Goal: Complete application form: Complete application form

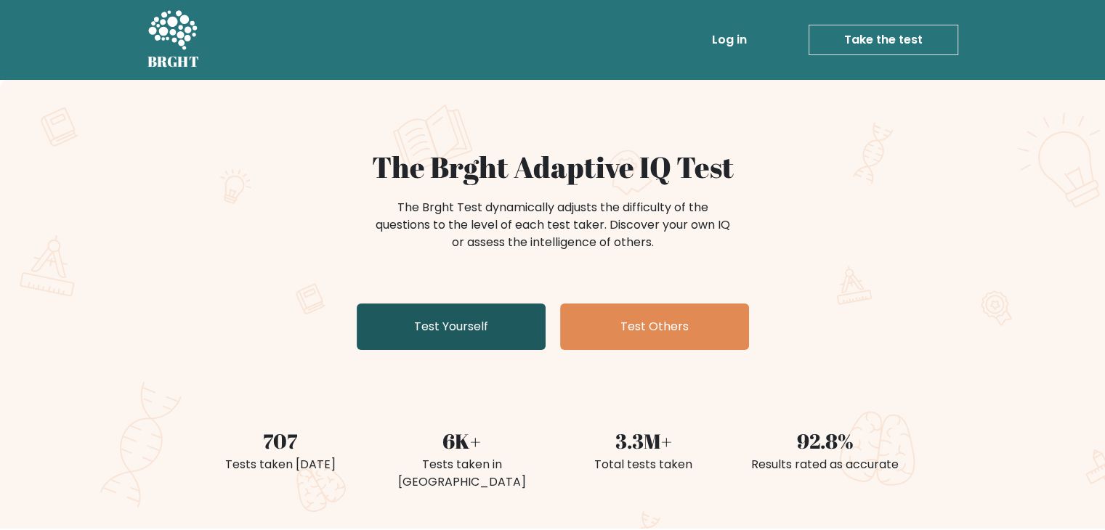
click at [414, 320] on link "Test Yourself" at bounding box center [451, 327] width 189 height 46
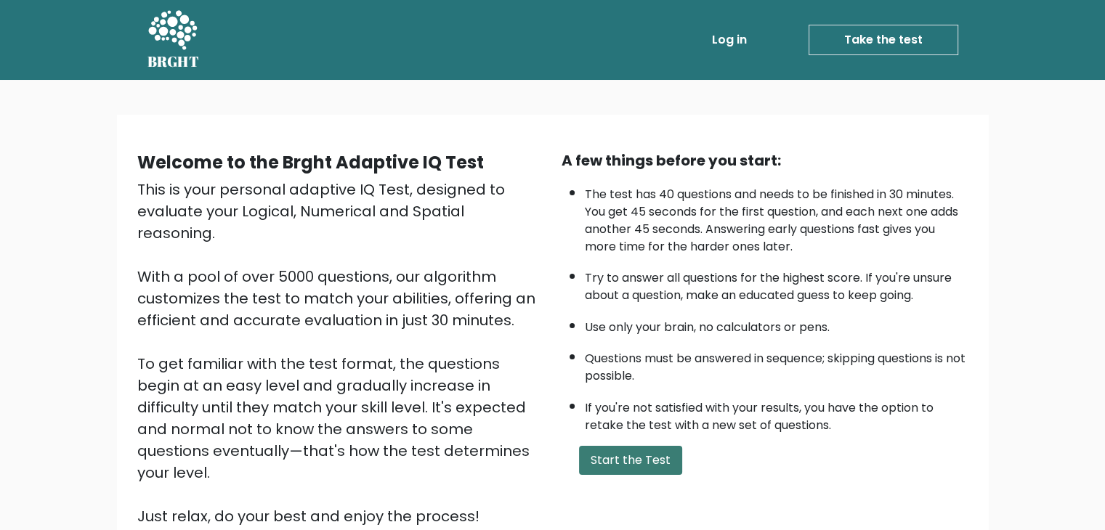
click at [593, 452] on button "Start the Test" at bounding box center [630, 460] width 103 height 29
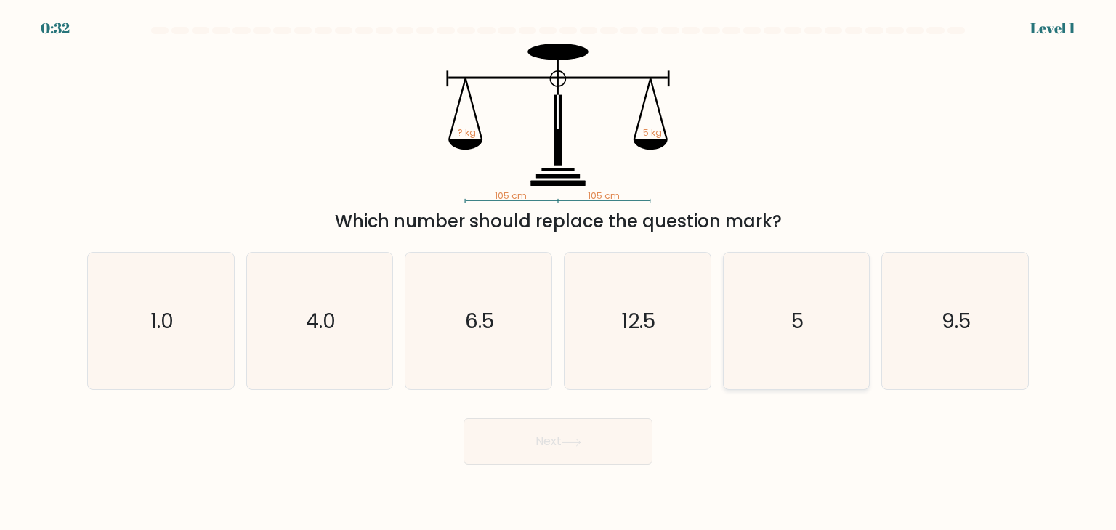
click at [799, 337] on icon "5" at bounding box center [796, 321] width 137 height 137
click at [559, 272] on input "e. 5" at bounding box center [558, 268] width 1 height 7
radio input "true"
click at [527, 431] on button "Next" at bounding box center [557, 441] width 189 height 46
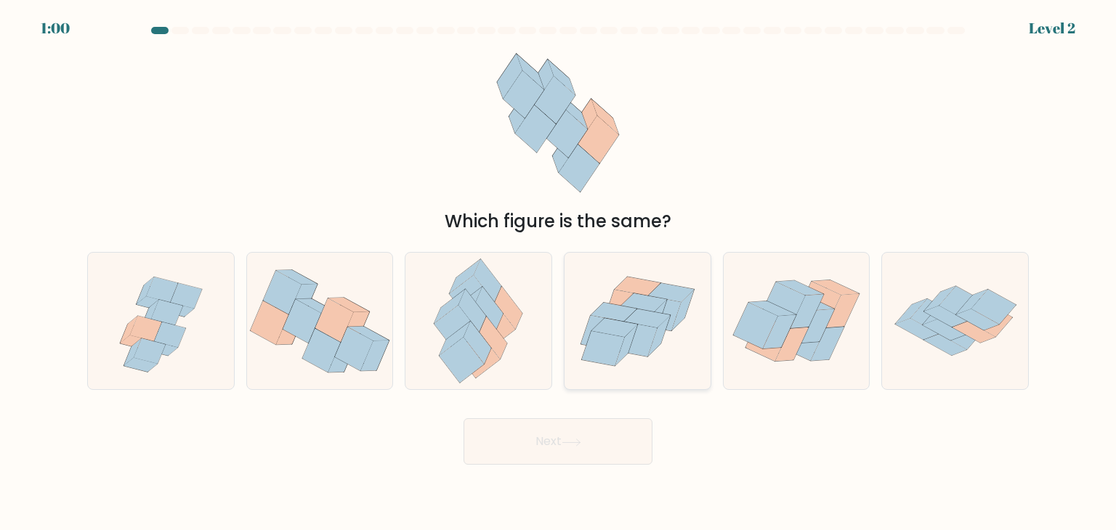
click at [619, 320] on icon at bounding box center [613, 312] width 46 height 19
click at [559, 272] on input "d." at bounding box center [558, 268] width 1 height 7
radio input "true"
click at [543, 441] on button "Next" at bounding box center [557, 441] width 189 height 46
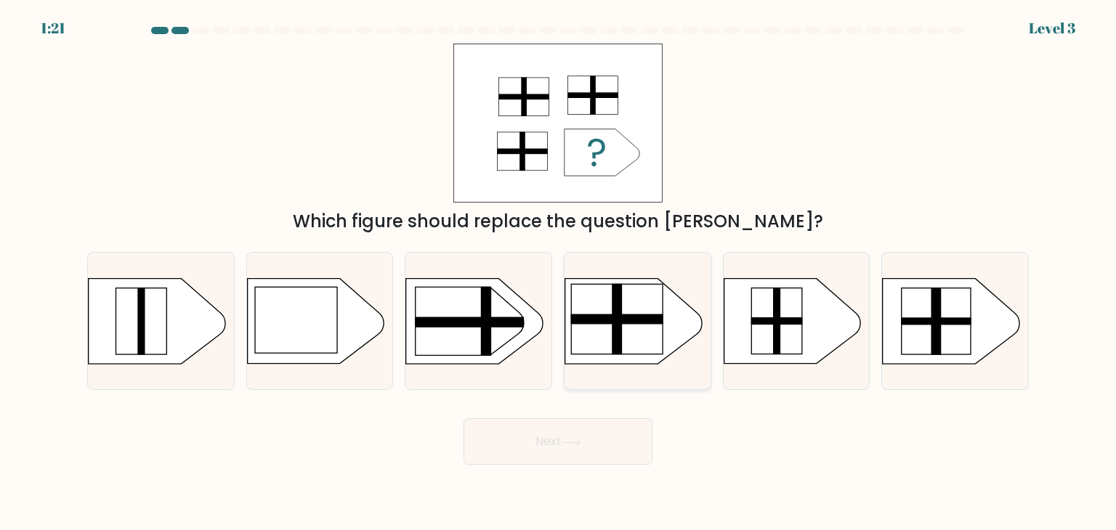
click at [581, 324] on rect at bounding box center [617, 319] width 92 height 70
click at [559, 272] on input "d." at bounding box center [558, 268] width 1 height 7
radio input "true"
click at [591, 445] on button "Next" at bounding box center [557, 441] width 189 height 46
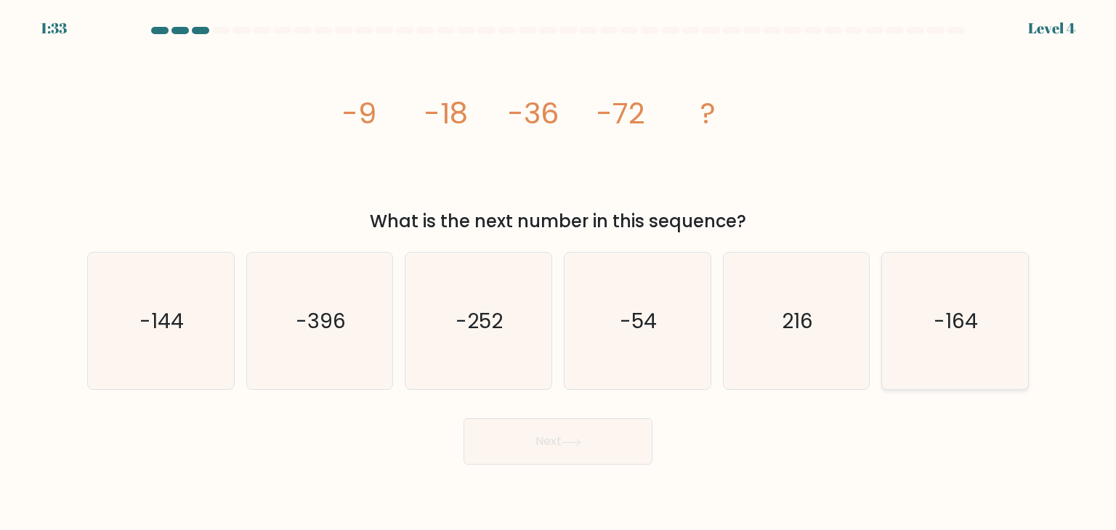
click at [949, 326] on text "-164" at bounding box center [956, 320] width 44 height 29
click at [559, 272] on input "f. -164" at bounding box center [558, 268] width 1 height 7
radio input "true"
click at [577, 442] on icon at bounding box center [571, 443] width 20 height 8
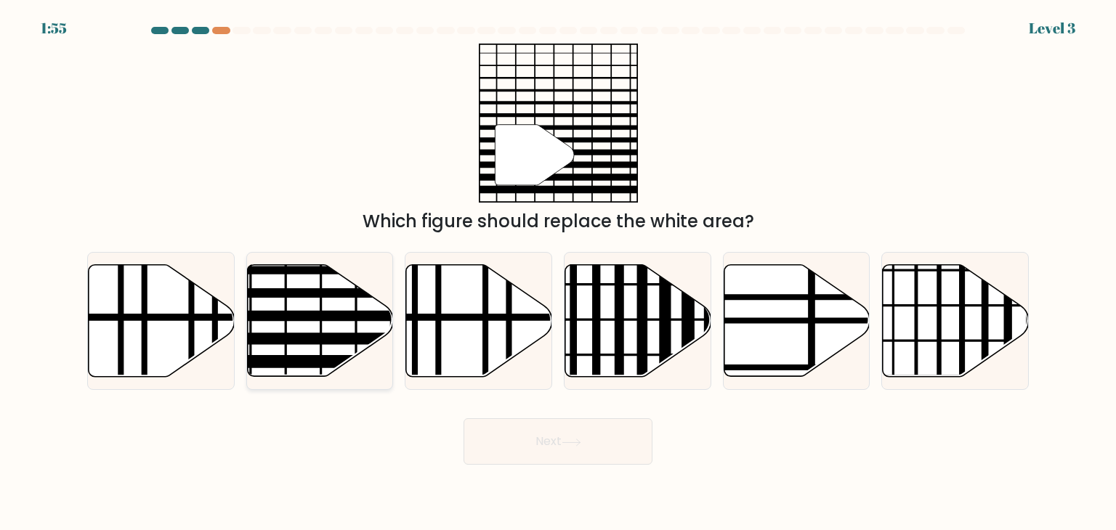
click at [360, 316] on line at bounding box center [364, 316] width 294 height 0
click at [558, 272] on input "b." at bounding box center [558, 268] width 1 height 7
radio input "true"
click at [517, 437] on button "Next" at bounding box center [557, 441] width 189 height 46
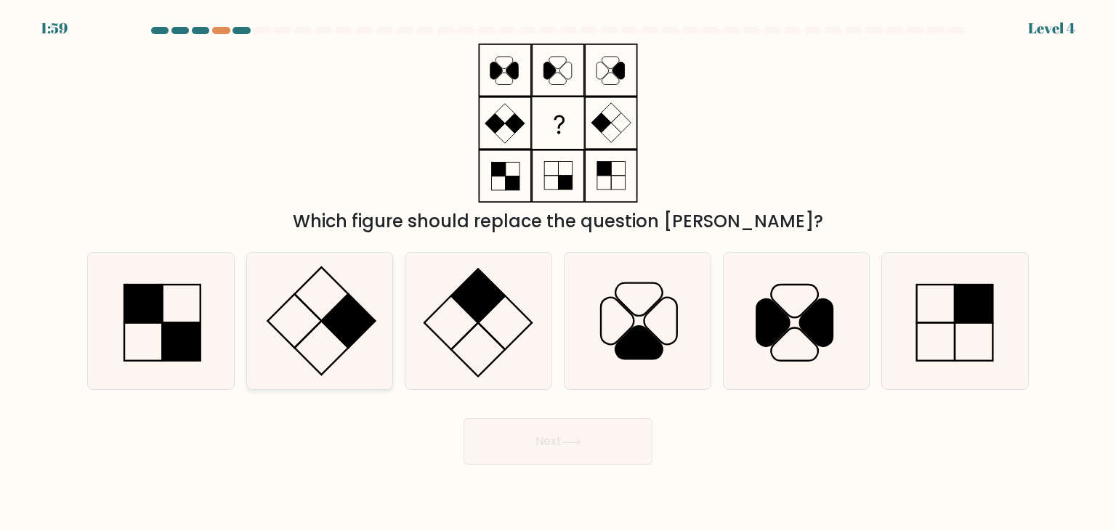
click at [349, 325] on rect at bounding box center [349, 321] width 54 height 54
click at [558, 272] on input "b." at bounding box center [558, 268] width 1 height 7
radio input "true"
click at [537, 450] on button "Next" at bounding box center [557, 441] width 189 height 46
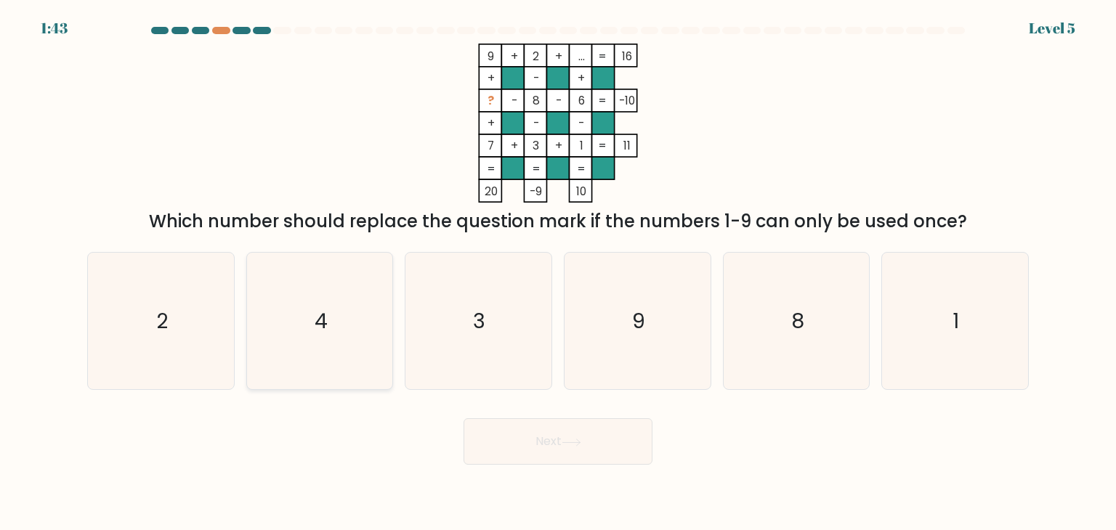
click at [322, 295] on icon "4" at bounding box center [319, 321] width 137 height 137
click at [558, 272] on input "b. 4" at bounding box center [558, 268] width 1 height 7
radio input "true"
click at [561, 454] on button "Next" at bounding box center [557, 441] width 189 height 46
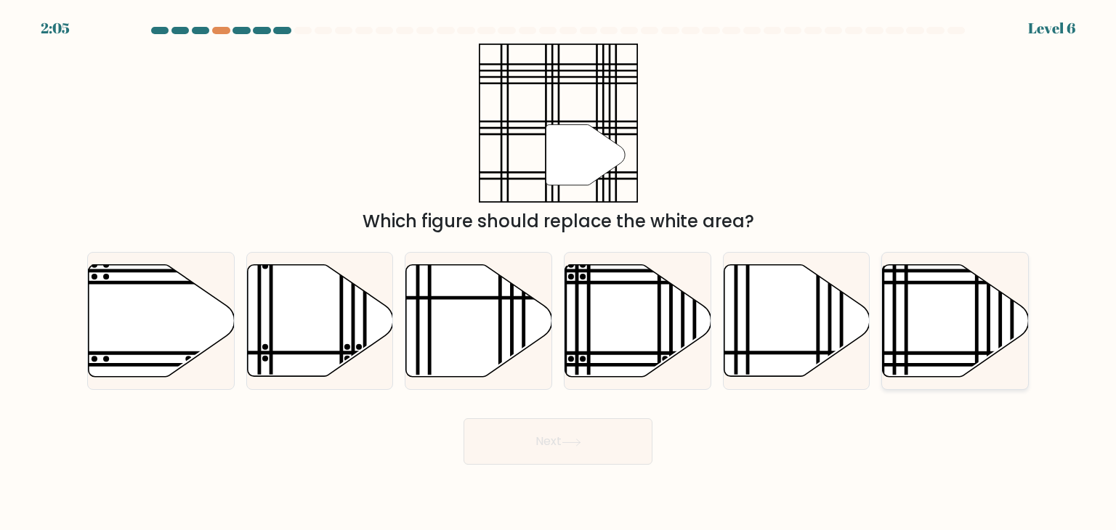
click at [983, 349] on icon at bounding box center [955, 321] width 146 height 112
click at [559, 272] on input "f." at bounding box center [558, 268] width 1 height 7
radio input "true"
click at [983, 349] on icon at bounding box center [955, 320] width 145 height 110
click at [559, 272] on input "f." at bounding box center [558, 268] width 1 height 7
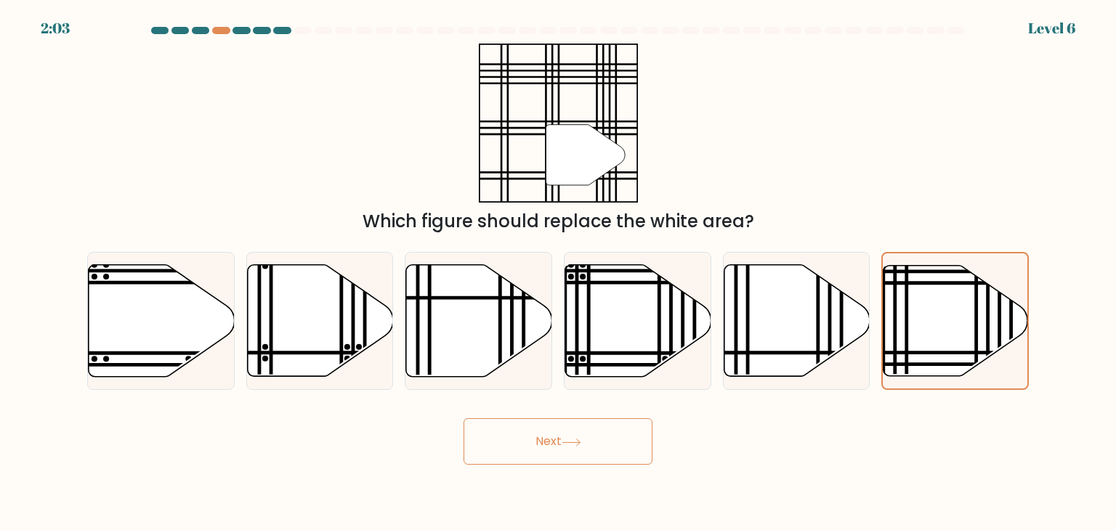
click at [578, 430] on button "Next" at bounding box center [557, 441] width 189 height 46
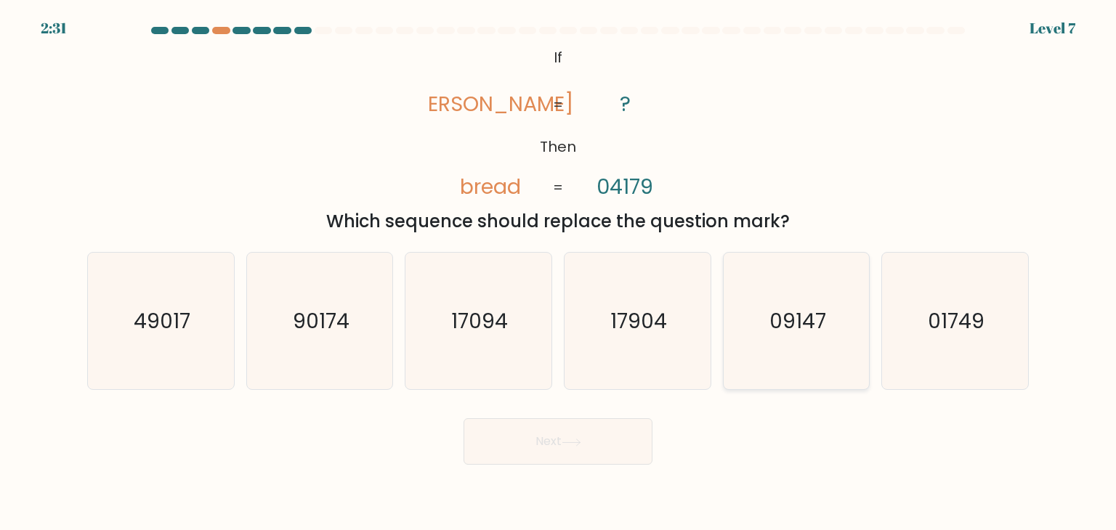
click at [753, 332] on icon "09147" at bounding box center [796, 321] width 137 height 137
click at [559, 272] on input "e. 09147" at bounding box center [558, 268] width 1 height 7
radio input "true"
click at [578, 437] on button "Next" at bounding box center [557, 441] width 189 height 46
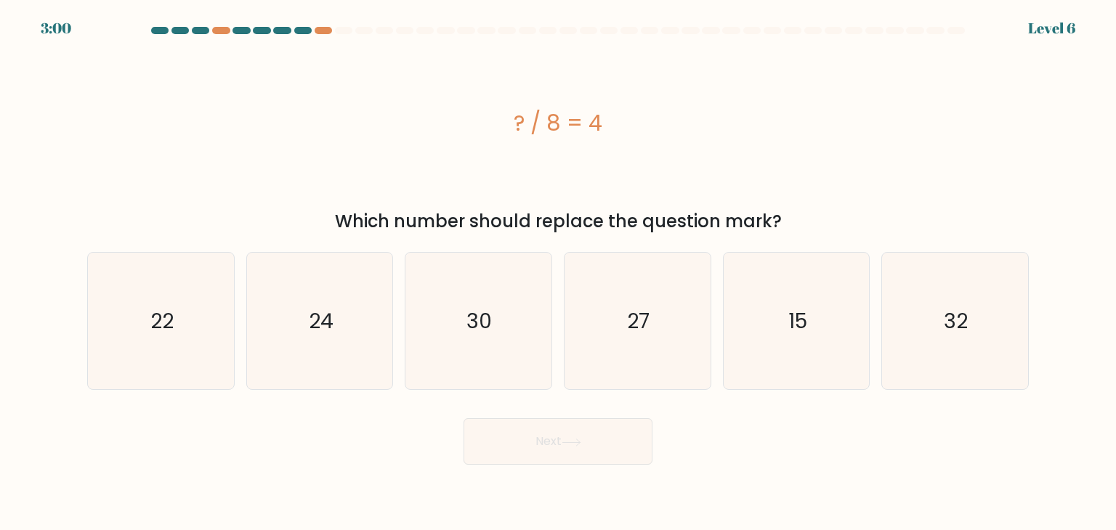
drag, startPoint x: 507, startPoint y: 110, endPoint x: 609, endPoint y: 136, distance: 105.7
click at [609, 136] on div "? / 8 = 4" at bounding box center [557, 123] width 941 height 33
click at [743, 295] on icon "15" at bounding box center [796, 321] width 137 height 137
click at [559, 272] on input "e. 15" at bounding box center [558, 268] width 1 height 7
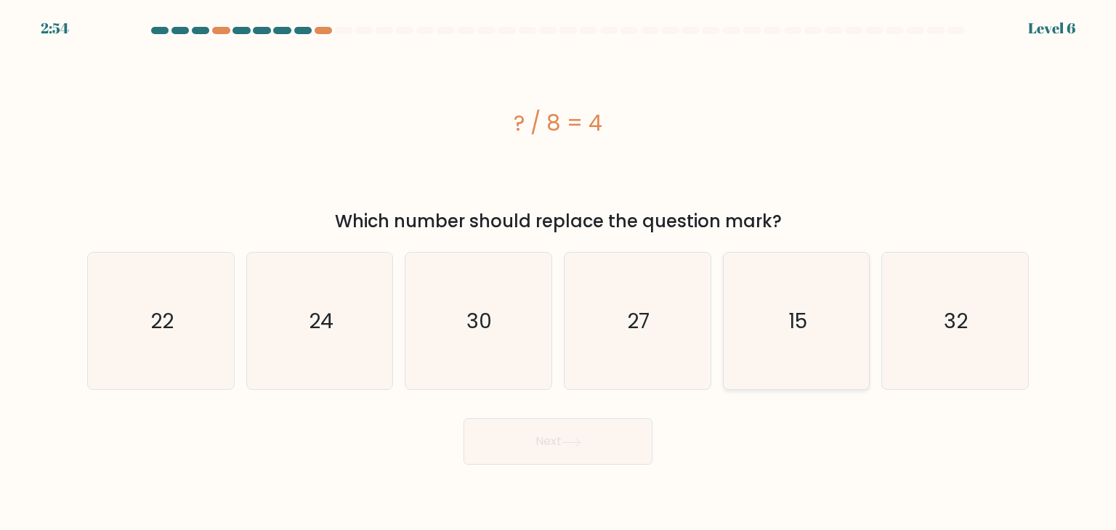
radio input "true"
click at [524, 460] on button "Next" at bounding box center [557, 441] width 189 height 46
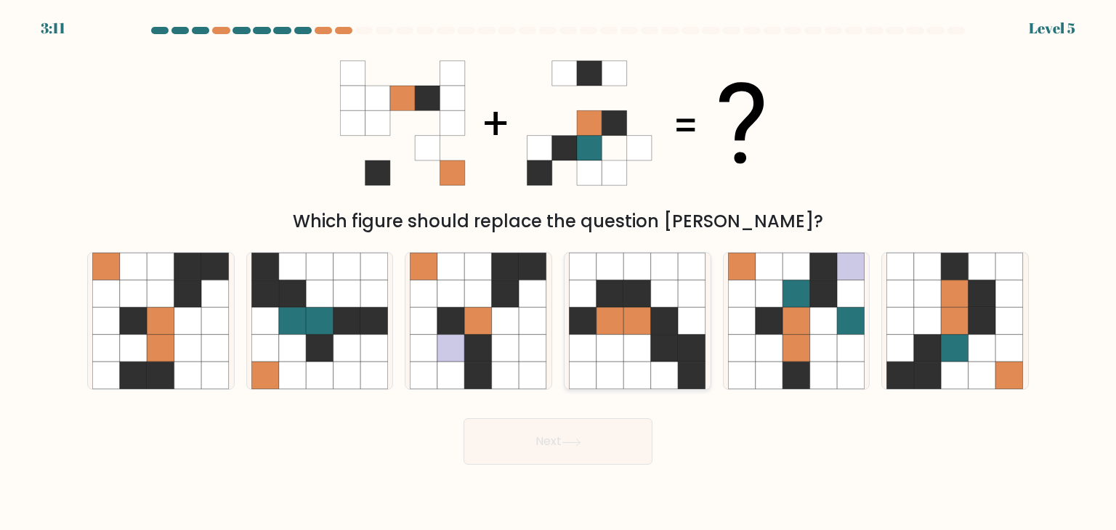
click at [580, 303] on icon at bounding box center [583, 294] width 28 height 28
click at [559, 272] on input "d." at bounding box center [558, 268] width 1 height 7
radio input "true"
click at [556, 430] on button "Next" at bounding box center [557, 441] width 189 height 46
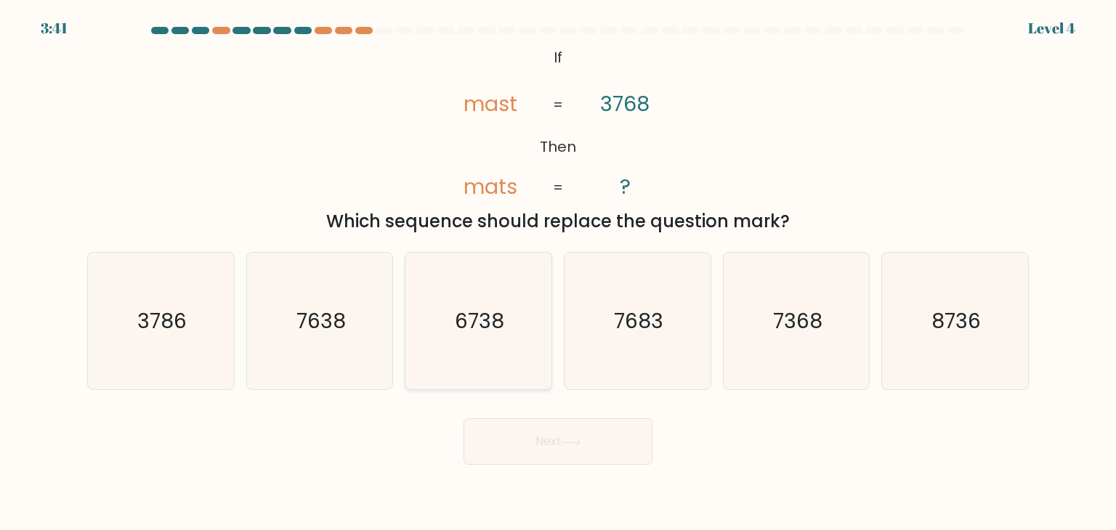
click at [480, 338] on icon "6738" at bounding box center [478, 321] width 137 height 137
click at [558, 272] on input "c. 6738" at bounding box center [558, 268] width 1 height 7
radio input "true"
click at [527, 441] on button "Next" at bounding box center [557, 441] width 189 height 46
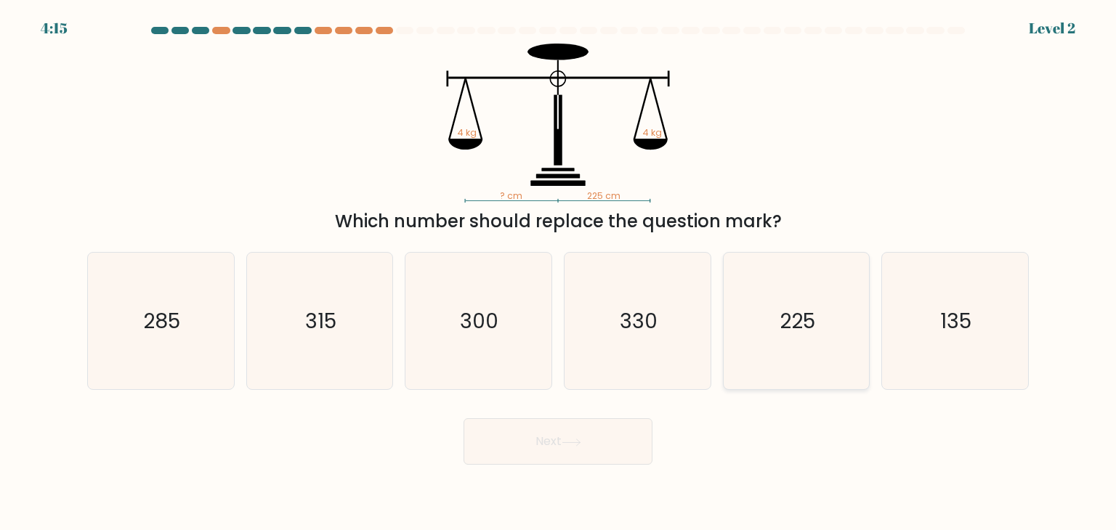
click at [758, 318] on icon "225" at bounding box center [796, 321] width 137 height 137
click at [559, 272] on input "e. 225" at bounding box center [558, 268] width 1 height 7
radio input "true"
click at [572, 448] on button "Next" at bounding box center [557, 441] width 189 height 46
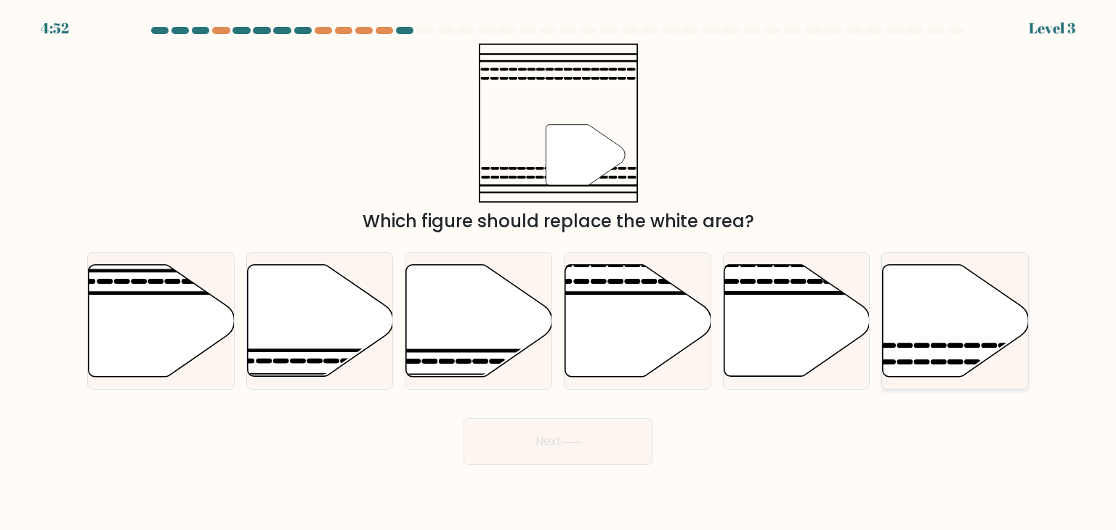
click at [901, 334] on icon at bounding box center [955, 321] width 146 height 112
click at [559, 272] on input "f." at bounding box center [558, 268] width 1 height 7
radio input "true"
click at [523, 446] on button "Next" at bounding box center [557, 441] width 189 height 46
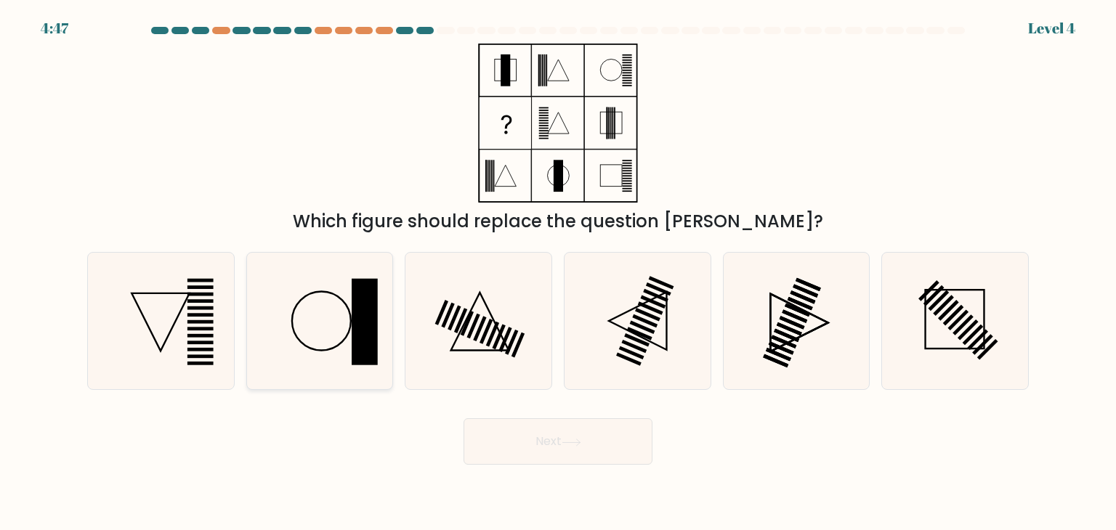
click at [346, 304] on circle at bounding box center [321, 321] width 59 height 59
click at [558, 272] on input "b." at bounding box center [558, 268] width 1 height 7
radio input "true"
click at [519, 460] on button "Next" at bounding box center [557, 441] width 189 height 46
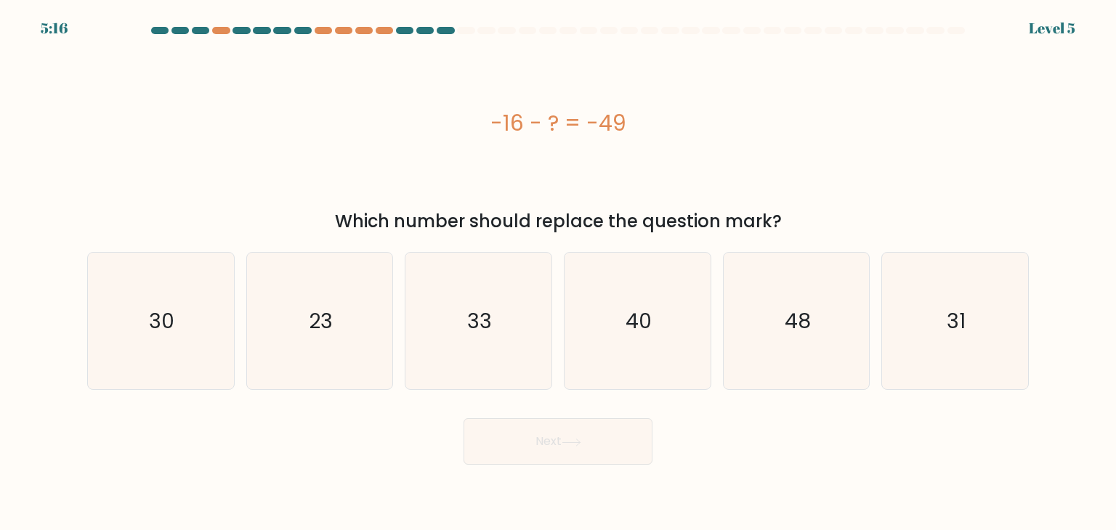
drag, startPoint x: 515, startPoint y: 115, endPoint x: 621, endPoint y: 121, distance: 106.2
click at [621, 121] on div "-16 - ? = -49" at bounding box center [557, 123] width 941 height 33
copy div "-16 - ? = -49"
click at [504, 320] on icon "33" at bounding box center [478, 321] width 137 height 137
click at [558, 272] on input "c. 33" at bounding box center [558, 268] width 1 height 7
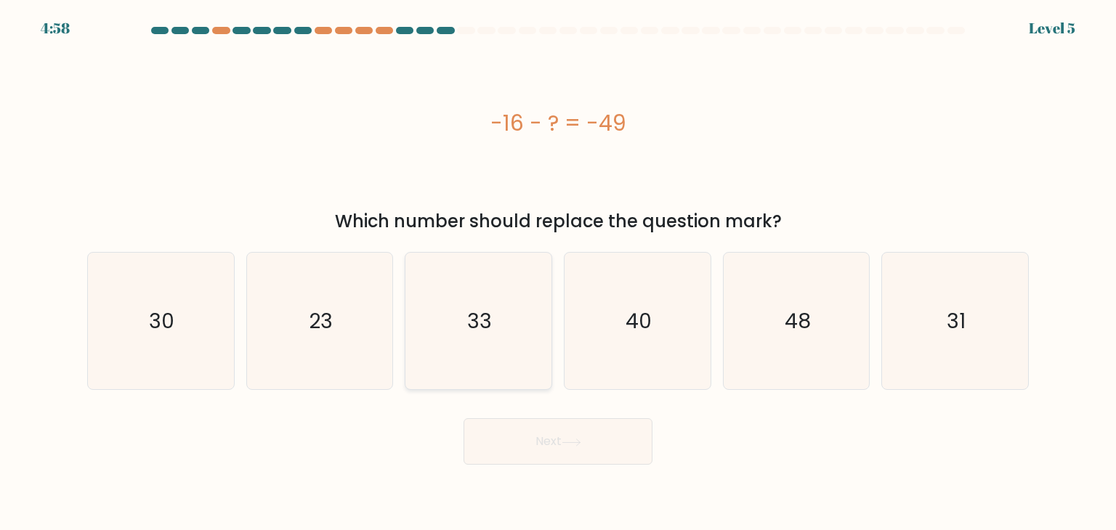
radio input "true"
click at [575, 457] on button "Next" at bounding box center [557, 441] width 189 height 46
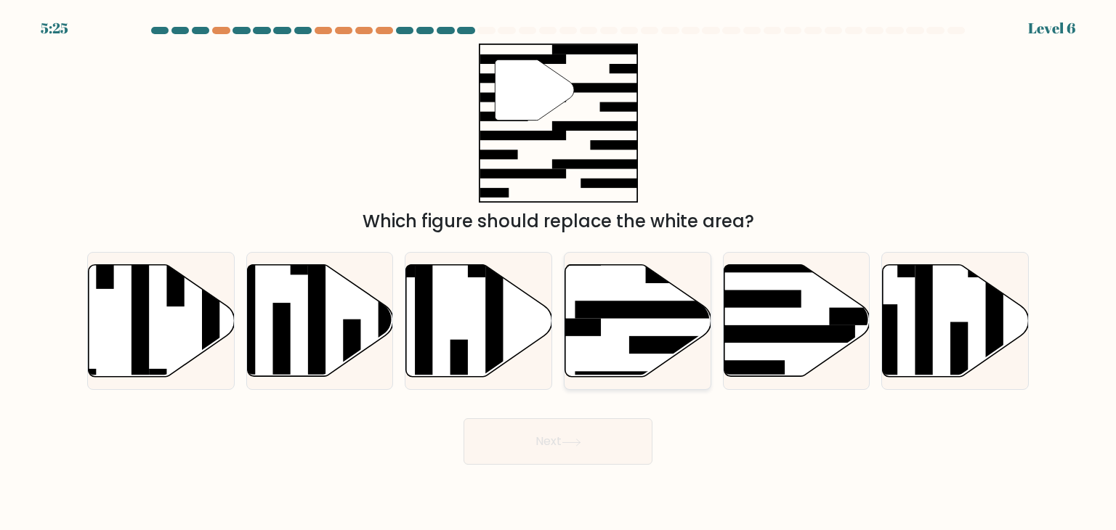
click at [612, 317] on rect at bounding box center [654, 309] width 158 height 17
click at [559, 272] on input "d." at bounding box center [558, 268] width 1 height 7
radio input "true"
click at [548, 437] on button "Next" at bounding box center [557, 441] width 189 height 46
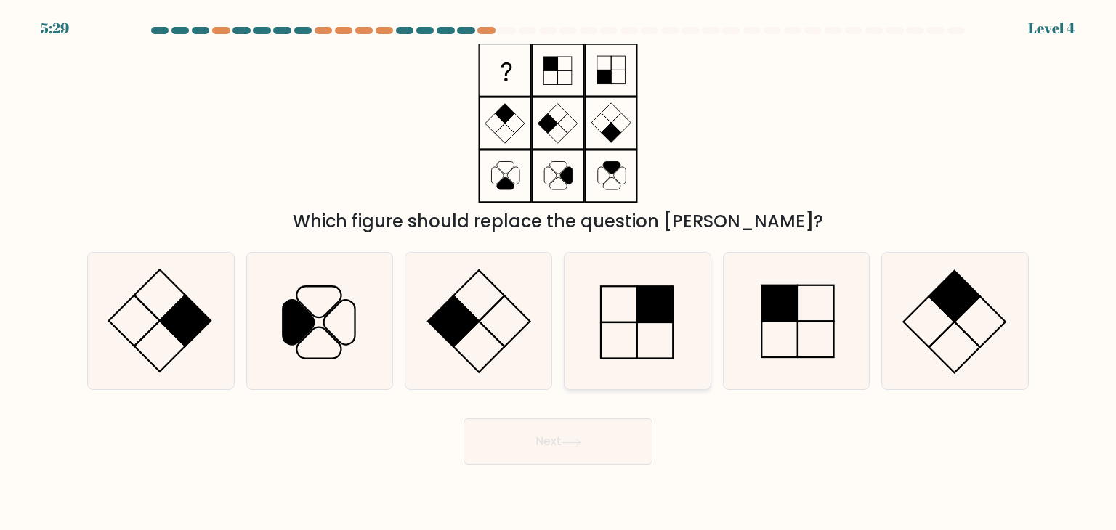
click at [602, 317] on icon at bounding box center [637, 321] width 137 height 137
click at [559, 272] on input "d." at bounding box center [558, 268] width 1 height 7
radio input "true"
click at [524, 418] on div "Next" at bounding box center [557, 435] width 959 height 57
click at [521, 439] on button "Next" at bounding box center [557, 441] width 189 height 46
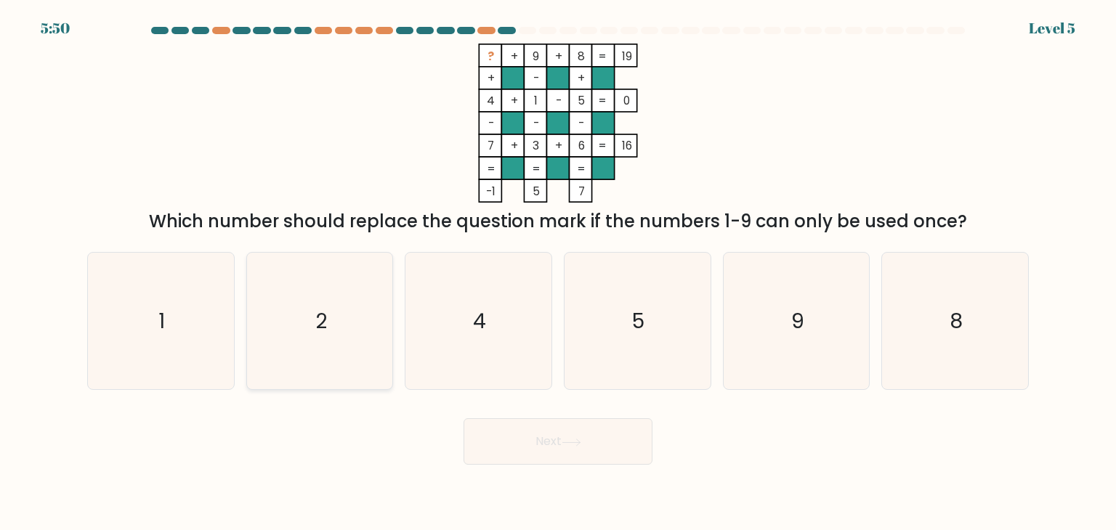
click at [305, 286] on icon "2" at bounding box center [319, 321] width 137 height 137
click at [558, 272] on input "b. 2" at bounding box center [558, 268] width 1 height 7
radio input "true"
click at [522, 454] on button "Next" at bounding box center [557, 441] width 189 height 46
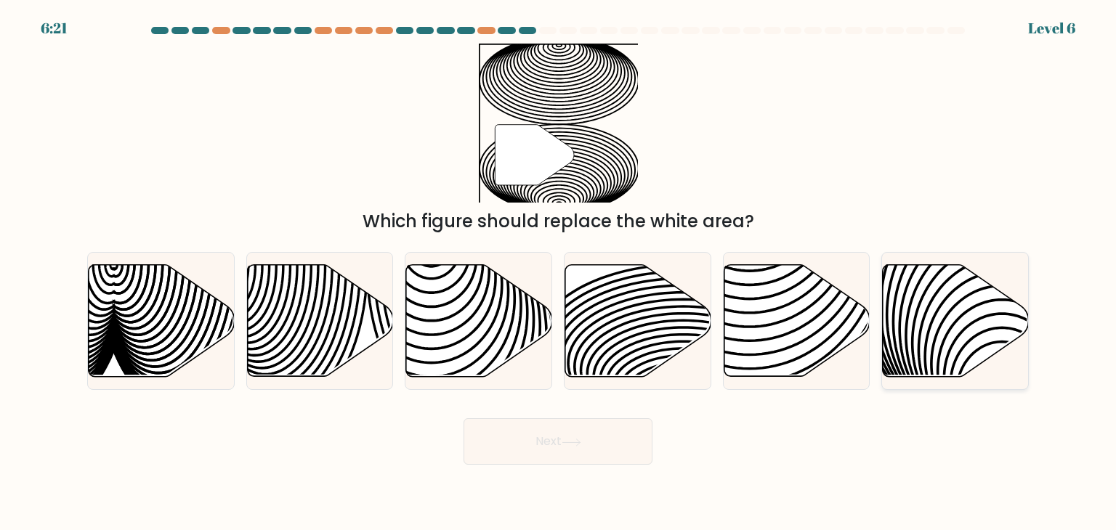
click at [944, 361] on icon at bounding box center [1002, 264] width 294 height 294
click at [559, 272] on input "f." at bounding box center [558, 268] width 1 height 7
radio input "true"
click at [537, 451] on button "Next" at bounding box center [557, 441] width 189 height 46
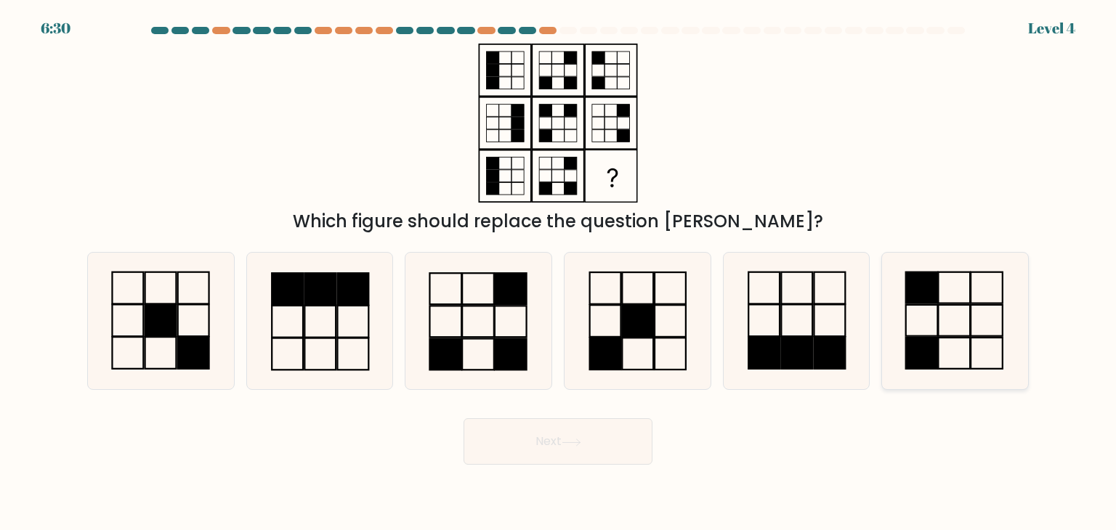
click at [906, 338] on rect at bounding box center [922, 353] width 32 height 31
click at [559, 272] on input "f." at bounding box center [558, 268] width 1 height 7
radio input "true"
click at [609, 431] on button "Next" at bounding box center [557, 441] width 189 height 46
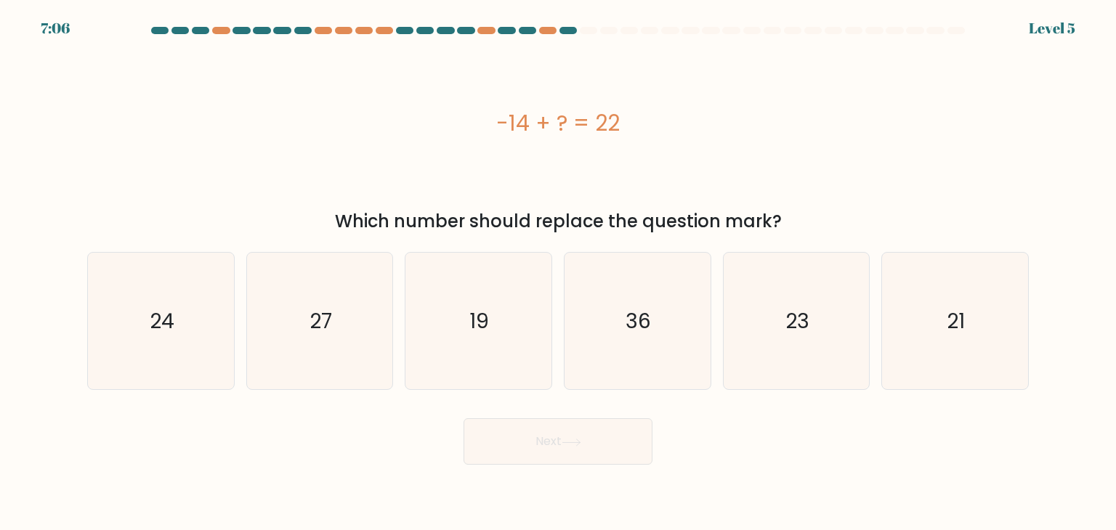
drag, startPoint x: 489, startPoint y: 121, endPoint x: 625, endPoint y: 138, distance: 137.7
click at [651, 153] on div "-14 + ? = 22" at bounding box center [557, 123] width 941 height 159
copy div "-14 + ? = 22"
click at [608, 271] on icon "36" at bounding box center [637, 321] width 137 height 137
click at [559, 271] on input "d. 36" at bounding box center [558, 268] width 1 height 7
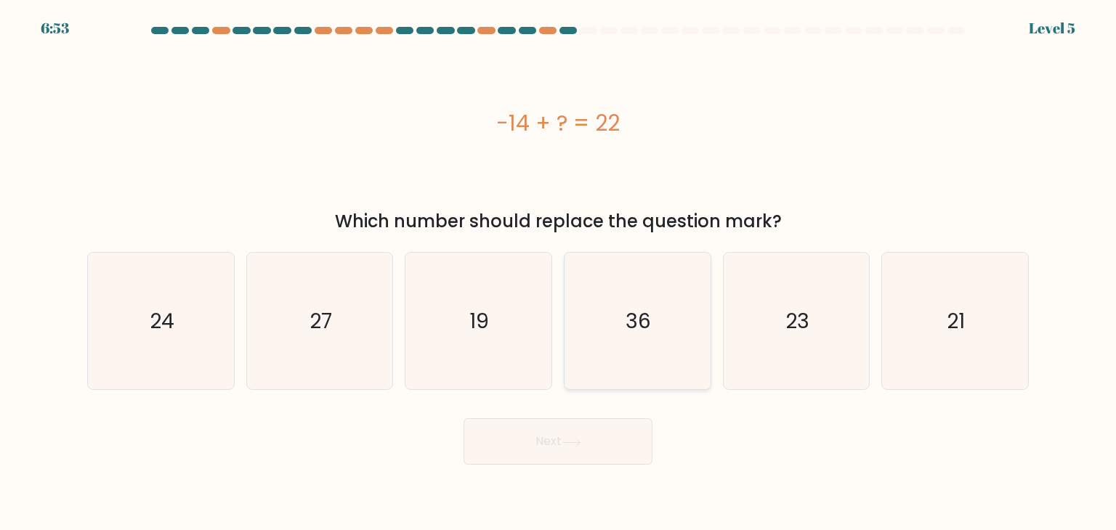
radio input "true"
click at [513, 469] on body "6:52 Level 5 a." at bounding box center [558, 265] width 1116 height 530
click at [539, 422] on button "Next" at bounding box center [557, 441] width 189 height 46
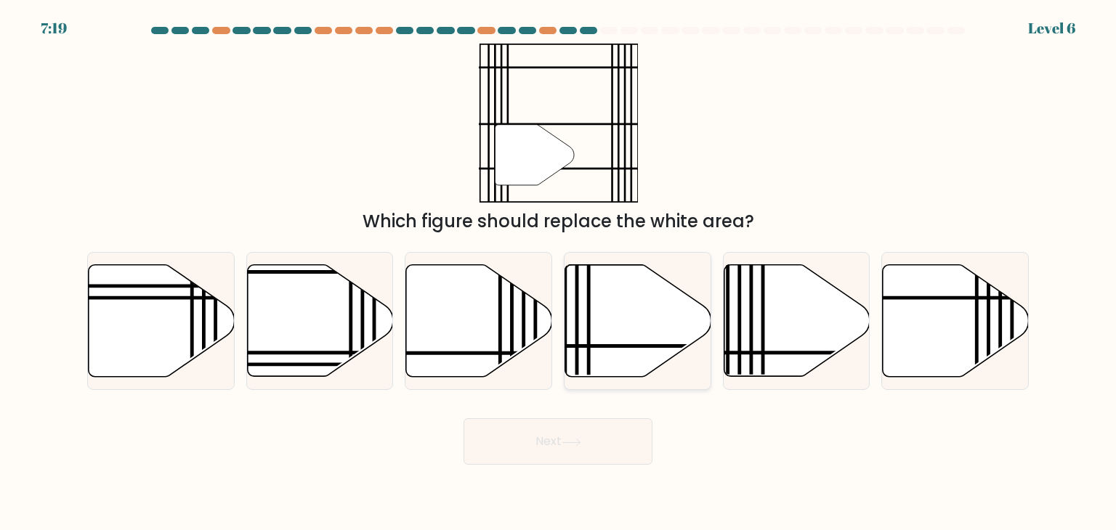
click at [592, 327] on icon at bounding box center [638, 321] width 146 height 112
click at [559, 272] on input "d." at bounding box center [558, 268] width 1 height 7
radio input "true"
click at [535, 429] on button "Next" at bounding box center [557, 441] width 189 height 46
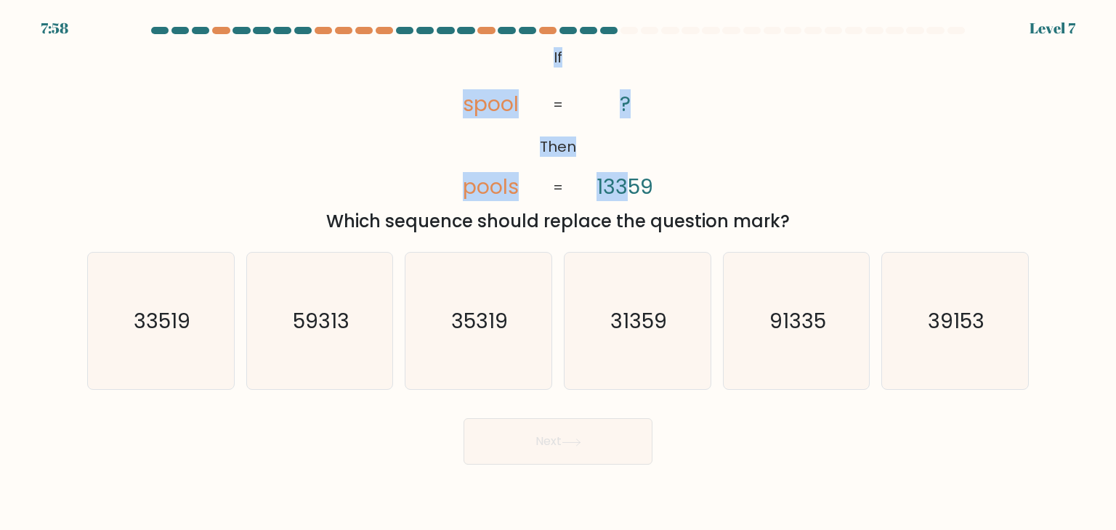
drag, startPoint x: 528, startPoint y: 62, endPoint x: 628, endPoint y: 175, distance: 150.8
click at [625, 174] on icon "@import url('https://fonts.googleapis.com/css?family=Abril+Fatface:400,100,100i…" at bounding box center [558, 123] width 259 height 159
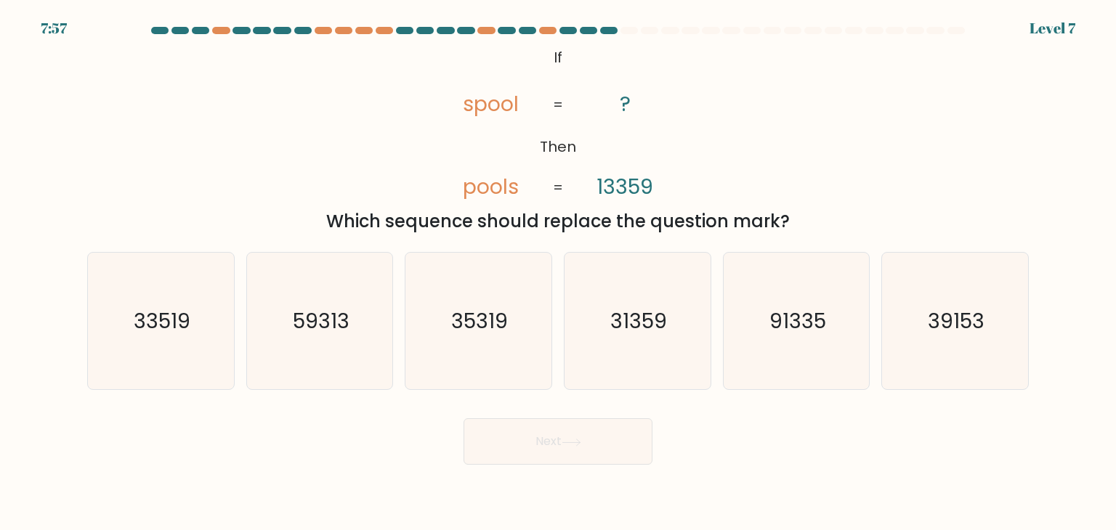
click at [658, 193] on icon "@import url('https://fonts.googleapis.com/css?family=Abril+Fatface:400,100,100i…" at bounding box center [558, 123] width 259 height 159
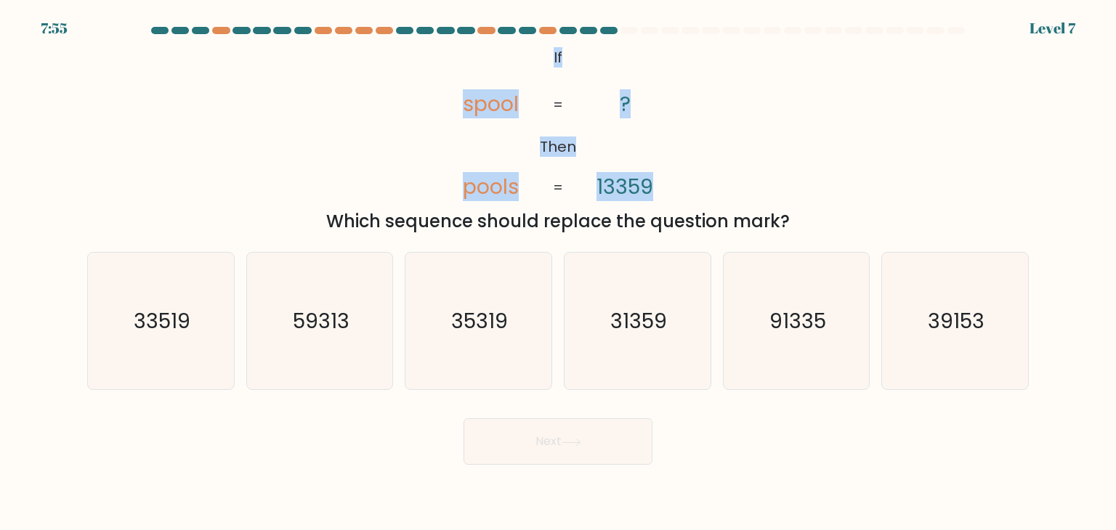
drag, startPoint x: 658, startPoint y: 193, endPoint x: 546, endPoint y: 47, distance: 183.9
click at [546, 47] on icon "@import url('https://fonts.googleapis.com/css?family=Abril+Fatface:400,100,100i…" at bounding box center [558, 123] width 259 height 159
copy icon "If Then spool pools ? 13359"
click at [322, 145] on div "@import url('https://fonts.googleapis.com/css?family=Abril+Fatface:400,100,100i…" at bounding box center [557, 139] width 959 height 191
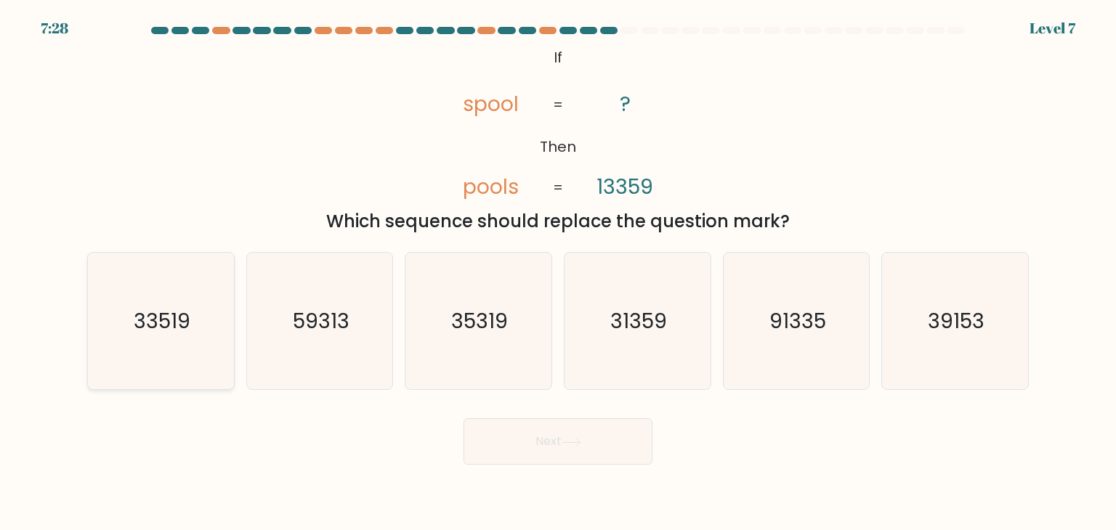
click at [174, 272] on icon "33519" at bounding box center [160, 321] width 137 height 137
click at [558, 272] on input "a. 33519" at bounding box center [558, 268] width 1 height 7
radio input "true"
click at [500, 445] on button "Next" at bounding box center [557, 441] width 189 height 46
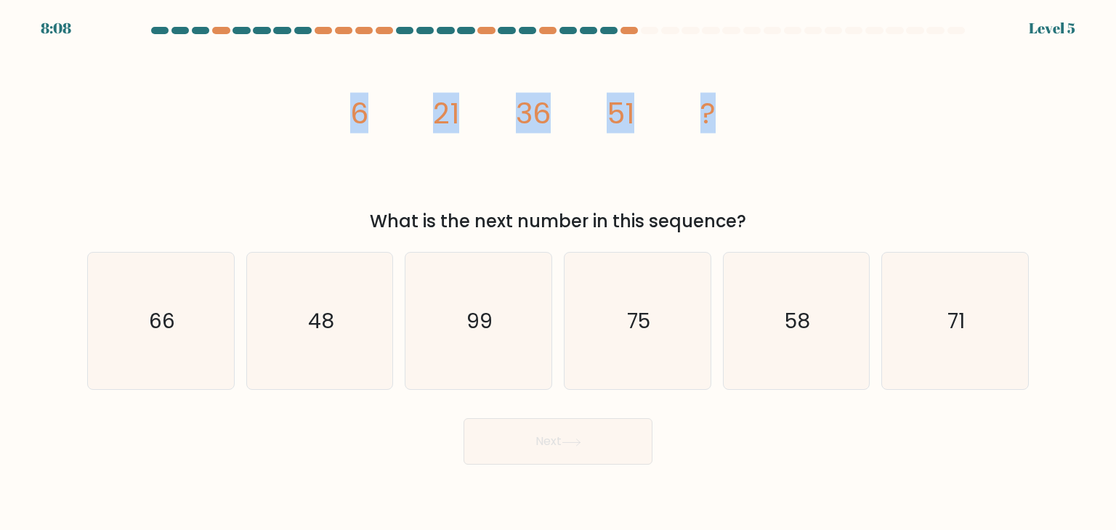
drag, startPoint x: 350, startPoint y: 105, endPoint x: 715, endPoint y: 104, distance: 364.6
click at [715, 104] on g "6 21 36 51 ?" at bounding box center [532, 113] width 365 height 41
copy g "6 21 36 51 ?"
click at [204, 314] on icon "66" at bounding box center [160, 321] width 137 height 137
click at [558, 272] on input "a. 66" at bounding box center [558, 268] width 1 height 7
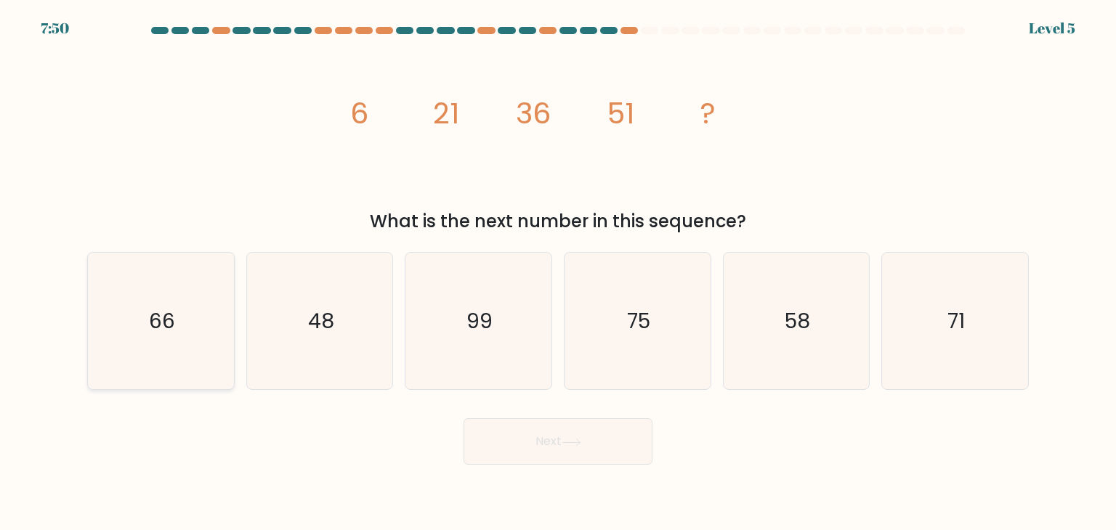
radio input "true"
click at [519, 445] on button "Next" at bounding box center [557, 441] width 189 height 46
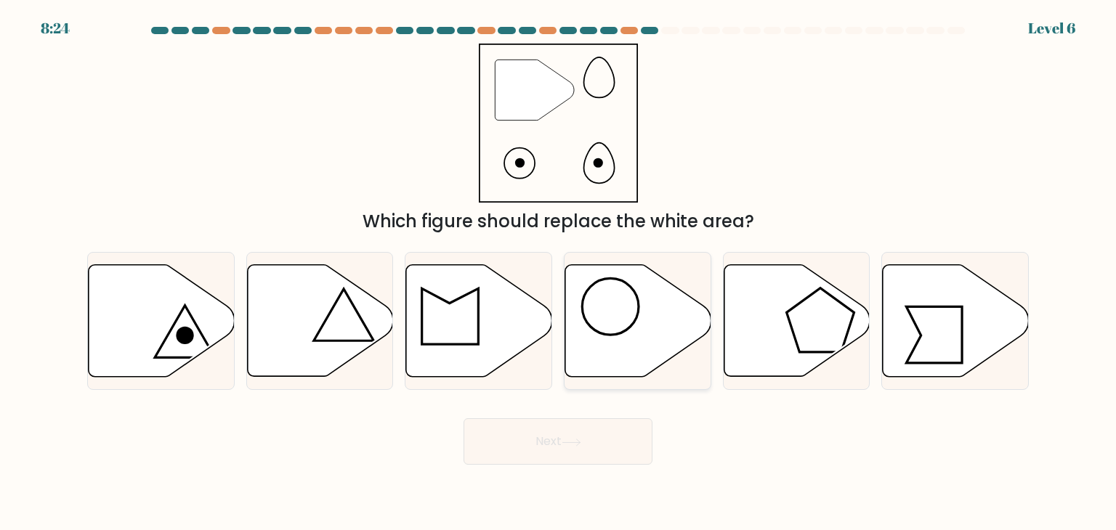
click at [598, 294] on icon at bounding box center [638, 321] width 146 height 112
click at [559, 272] on input "d." at bounding box center [558, 268] width 1 height 7
radio input "true"
click at [583, 460] on button "Next" at bounding box center [557, 441] width 189 height 46
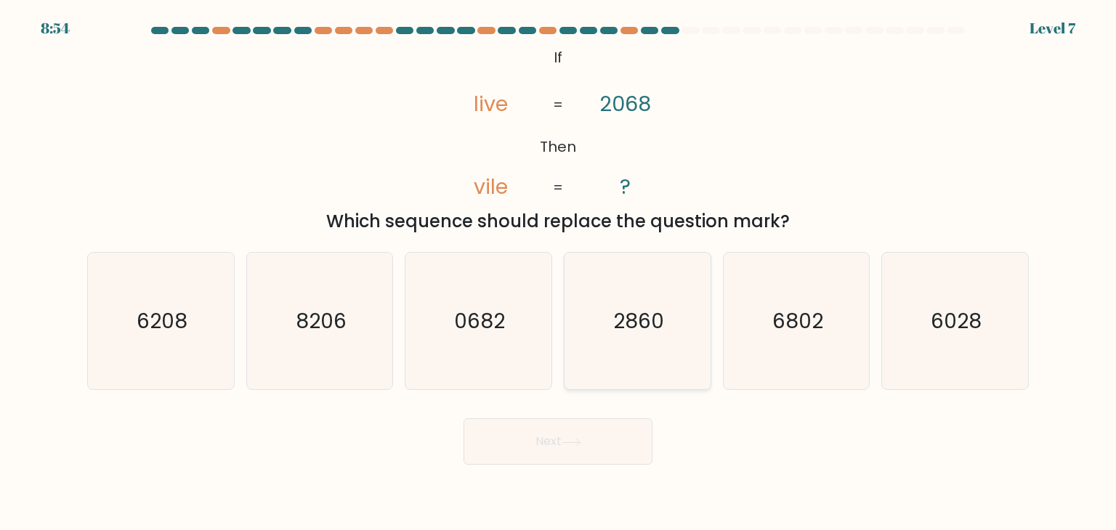
click at [601, 283] on icon "2860" at bounding box center [637, 321] width 137 height 137
click at [559, 272] on input "d. 2860" at bounding box center [558, 268] width 1 height 7
radio input "true"
click at [537, 445] on button "Next" at bounding box center [557, 441] width 189 height 46
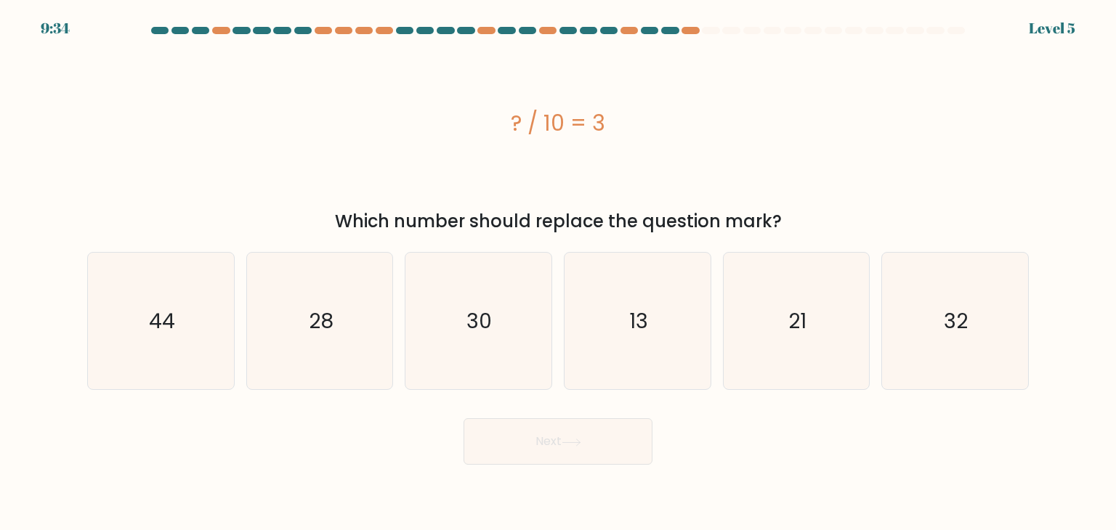
drag, startPoint x: 476, startPoint y: 126, endPoint x: 604, endPoint y: 130, distance: 127.9
click at [604, 130] on div "? / 10 = 3" at bounding box center [557, 123] width 941 height 33
copy div "? / 10 = 3"
click at [449, 304] on icon "30" at bounding box center [478, 321] width 137 height 137
click at [558, 272] on input "c. 30" at bounding box center [558, 268] width 1 height 7
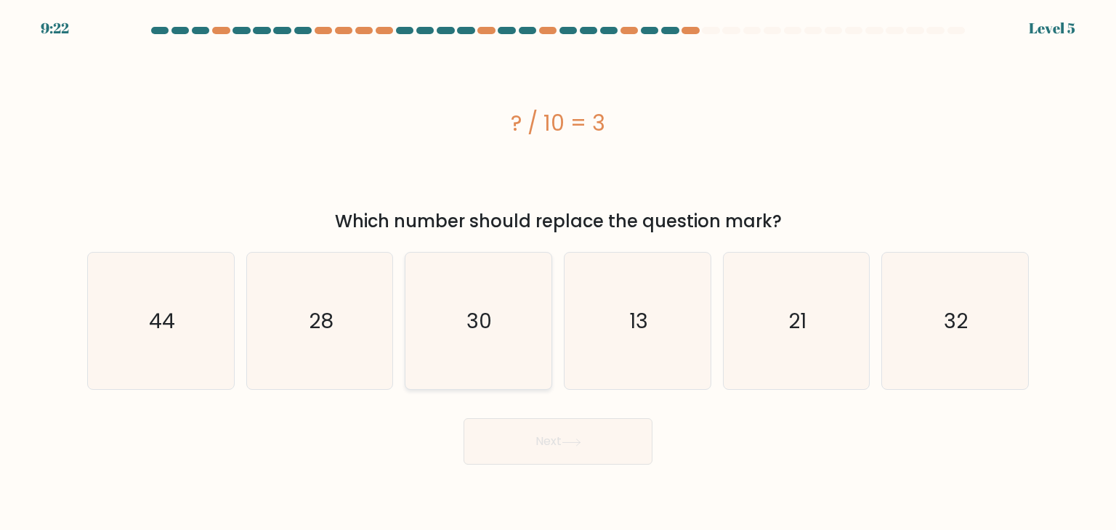
radio input "true"
click at [511, 451] on button "Next" at bounding box center [557, 441] width 189 height 46
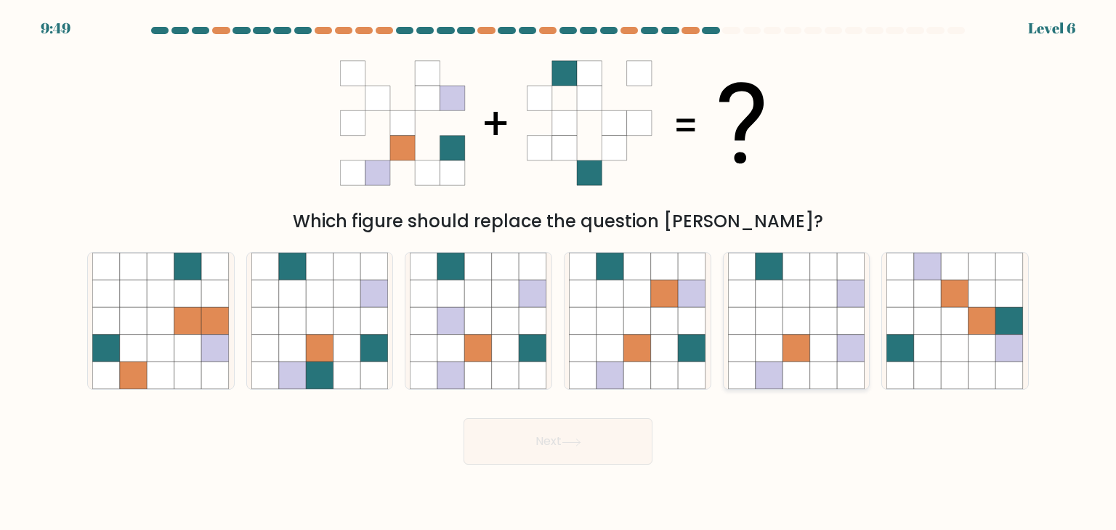
click at [763, 332] on icon at bounding box center [769, 321] width 28 height 28
click at [559, 272] on input "e." at bounding box center [558, 268] width 1 height 7
radio input "true"
click at [572, 444] on icon at bounding box center [571, 443] width 20 height 8
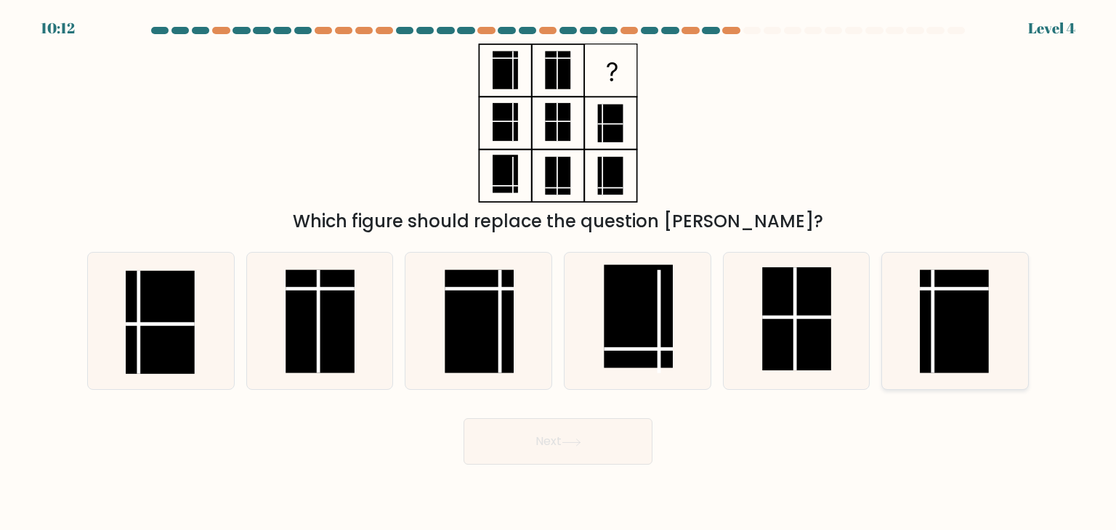
click at [921, 308] on rect at bounding box center [954, 321] width 69 height 103
click at [559, 272] on input "f." at bounding box center [558, 268] width 1 height 7
radio input "true"
click at [601, 445] on button "Next" at bounding box center [557, 441] width 189 height 46
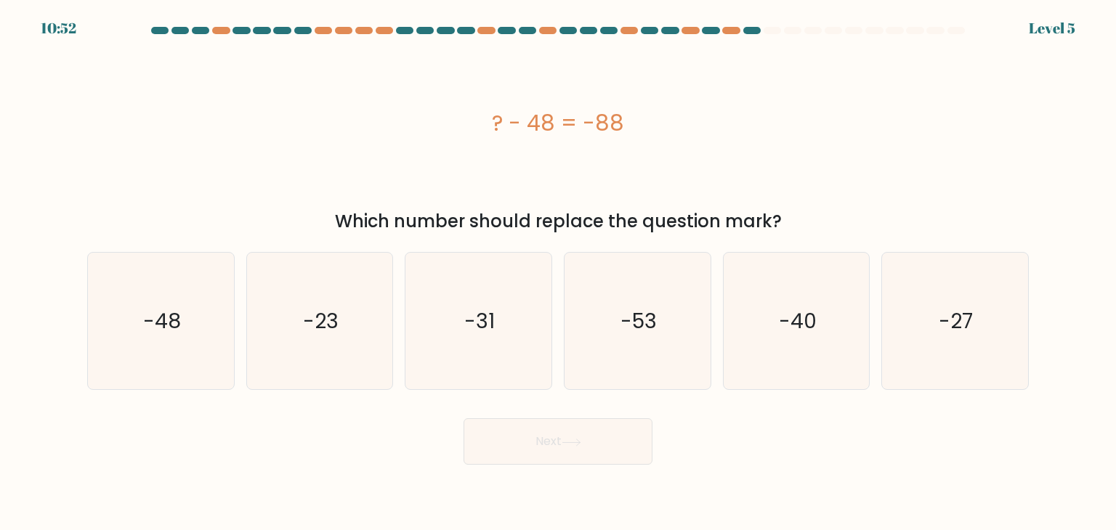
drag, startPoint x: 488, startPoint y: 123, endPoint x: 665, endPoint y: 120, distance: 176.5
click at [665, 120] on div "? - 48 = -88" at bounding box center [557, 123] width 941 height 33
copy div "? - 48 = -88"
click at [756, 296] on icon "-40" at bounding box center [796, 321] width 137 height 137
click at [559, 272] on input "e. -40" at bounding box center [558, 268] width 1 height 7
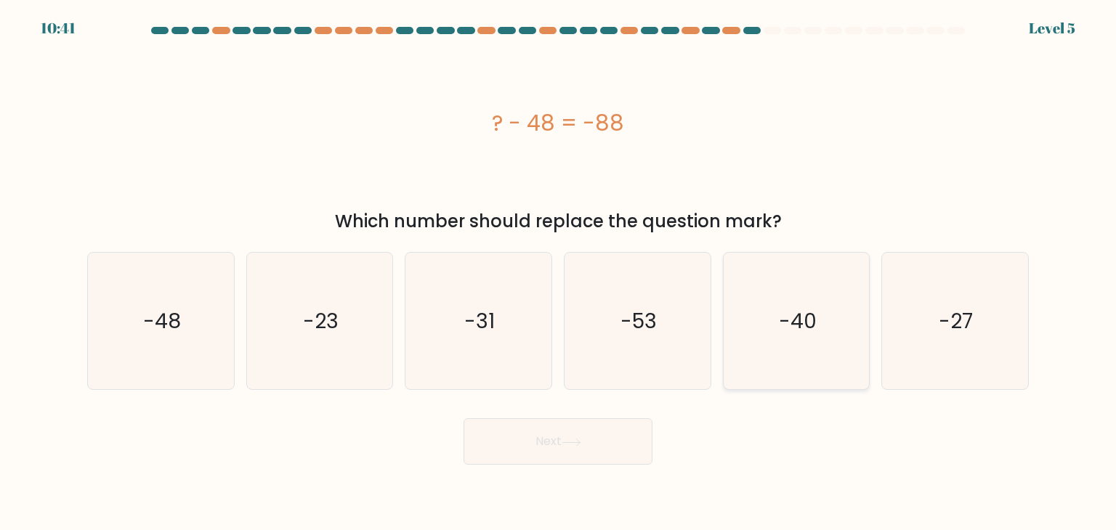
radio input "true"
click at [568, 434] on button "Next" at bounding box center [557, 441] width 189 height 46
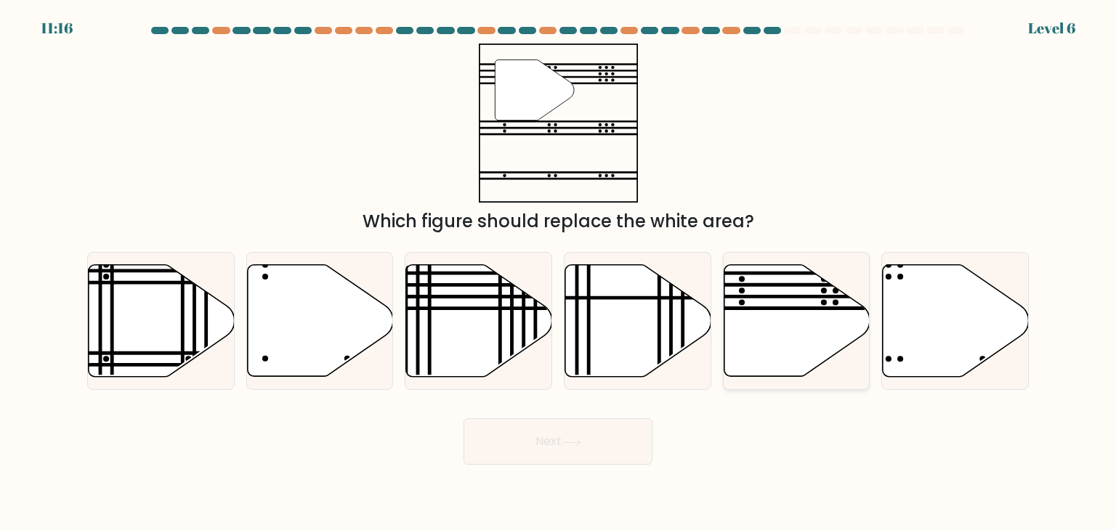
click at [741, 306] on icon at bounding box center [796, 321] width 146 height 112
click at [559, 272] on input "e." at bounding box center [558, 268] width 1 height 7
radio input "true"
click at [527, 437] on button "Next" at bounding box center [557, 441] width 189 height 46
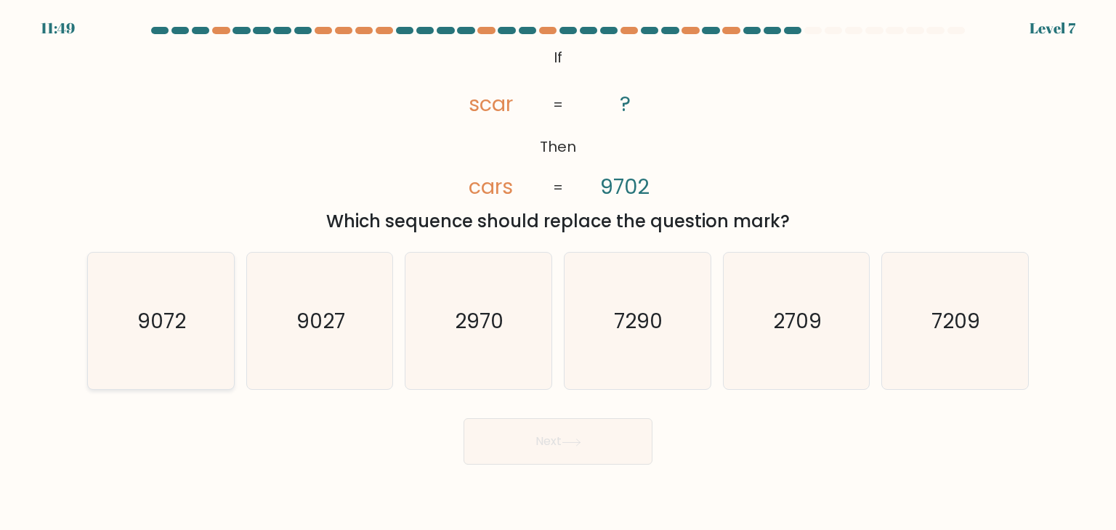
click at [216, 344] on icon "9072" at bounding box center [160, 321] width 137 height 137
click at [558, 272] on input "a. 9072" at bounding box center [558, 268] width 1 height 7
radio input "true"
click at [497, 432] on button "Next" at bounding box center [557, 441] width 189 height 46
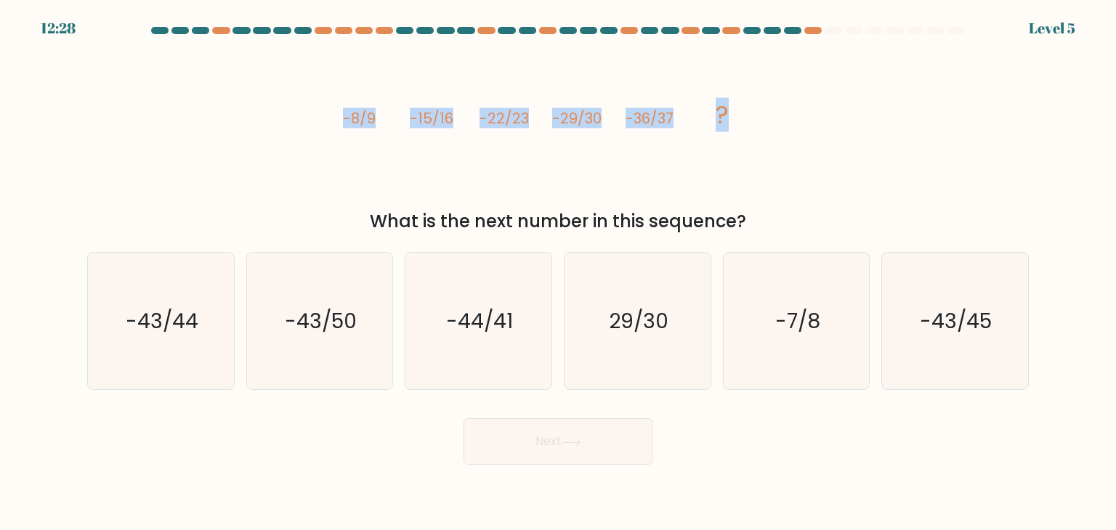
drag, startPoint x: 336, startPoint y: 121, endPoint x: 750, endPoint y: 110, distance: 413.4
click at [750, 110] on div "image/svg+xml -8/9 -15/16 -22/23 -29/30 -36/37 ? What is the next number in thi…" at bounding box center [557, 139] width 959 height 191
copy g "-8/9 -15/16 -22/23 -29/30 -36/37 ?"
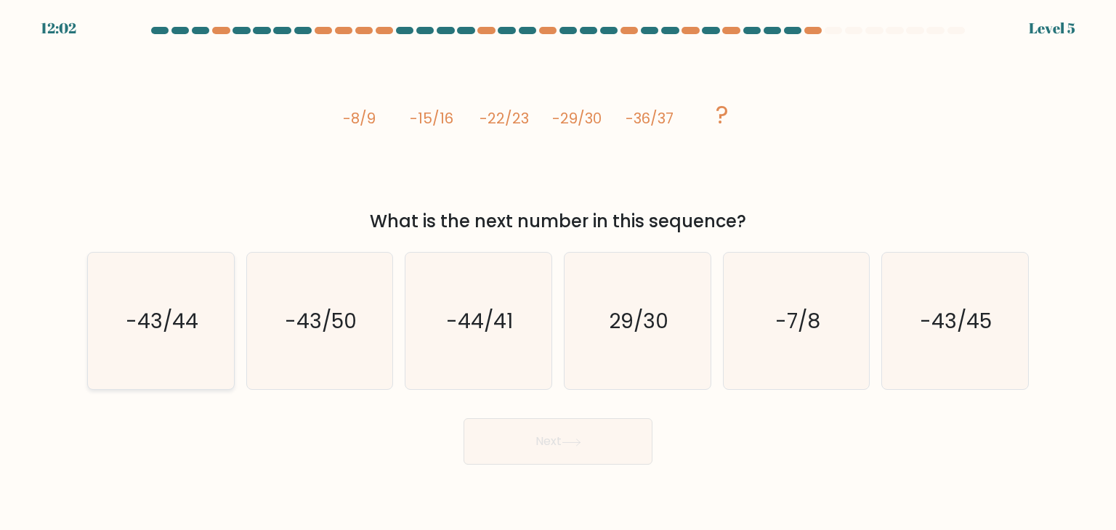
click at [209, 306] on icon "-43/44" at bounding box center [160, 321] width 137 height 137
click at [558, 272] on input "a. -43/44" at bounding box center [558, 268] width 1 height 7
radio input "true"
click at [545, 460] on button "Next" at bounding box center [557, 441] width 189 height 46
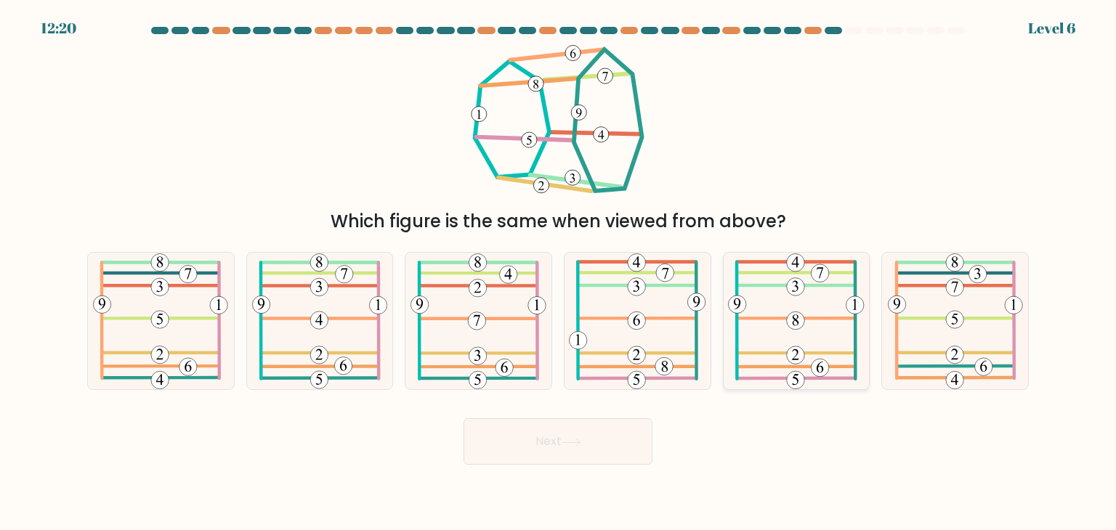
click at [796, 314] on 210 at bounding box center [796, 321] width 18 height 18
click at [559, 272] on input "e." at bounding box center [558, 268] width 1 height 7
radio input "true"
click at [602, 468] on body "12:14 Level 6" at bounding box center [558, 265] width 1116 height 530
click at [601, 455] on button "Next" at bounding box center [557, 441] width 189 height 46
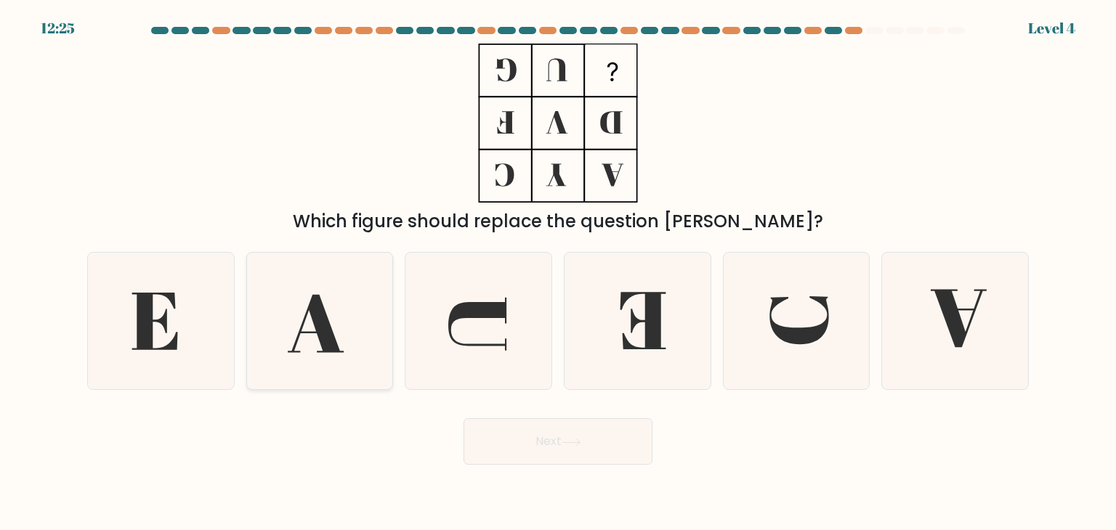
click at [305, 330] on icon at bounding box center [319, 321] width 137 height 137
click at [558, 272] on input "b." at bounding box center [558, 268] width 1 height 7
radio input "true"
click at [153, 306] on icon at bounding box center [160, 321] width 137 height 137
click at [558, 272] on input "a." at bounding box center [558, 268] width 1 height 7
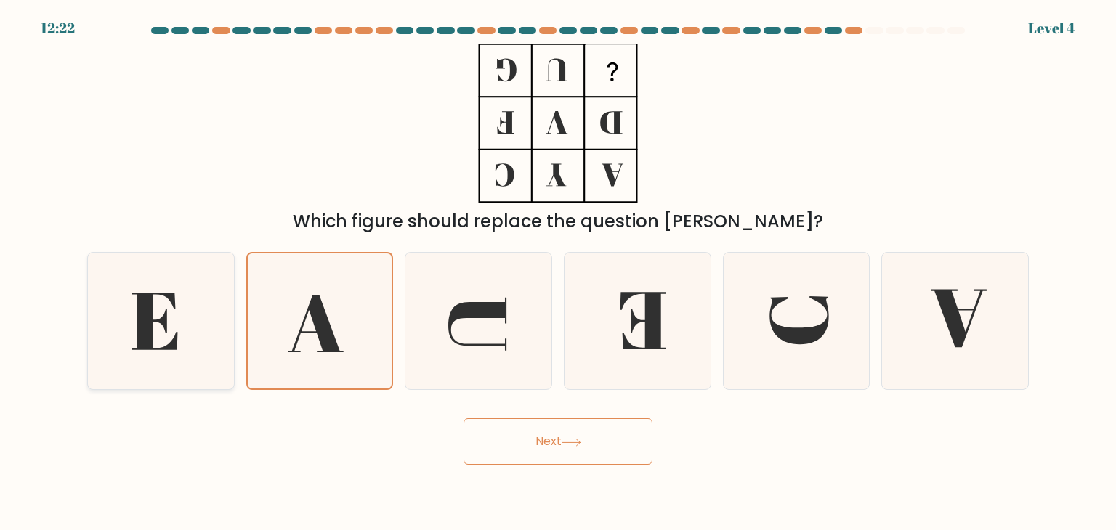
radio input "true"
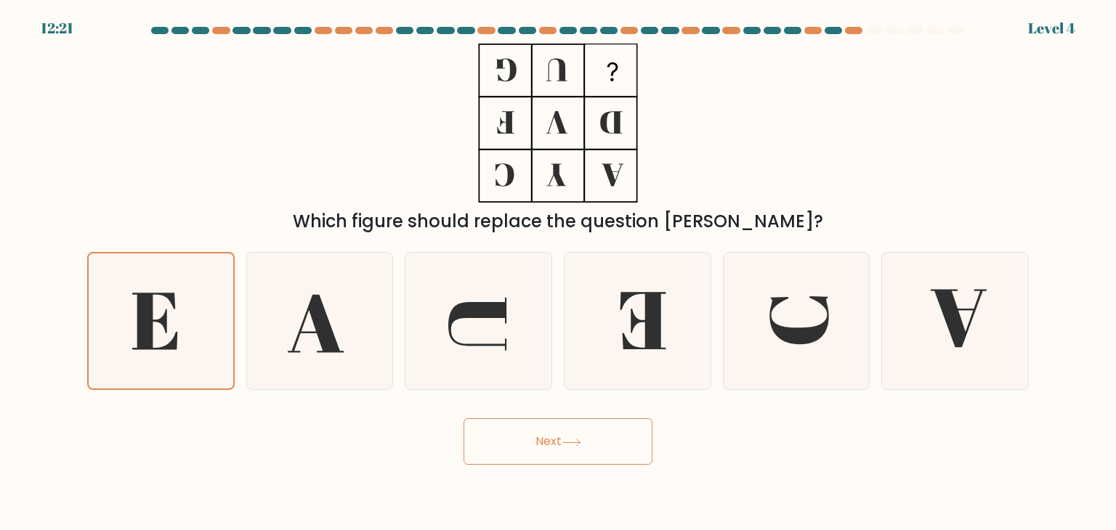
click at [529, 464] on button "Next" at bounding box center [557, 441] width 189 height 46
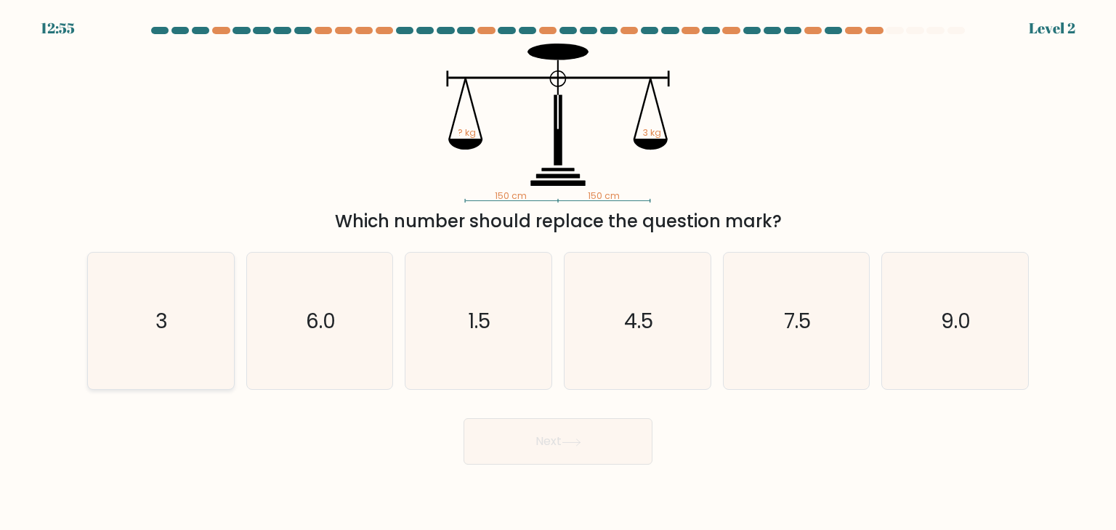
click at [196, 321] on icon "3" at bounding box center [160, 321] width 137 height 137
click at [558, 272] on input "a. 3" at bounding box center [558, 268] width 1 height 7
radio input "true"
click at [498, 452] on button "Next" at bounding box center [557, 441] width 189 height 46
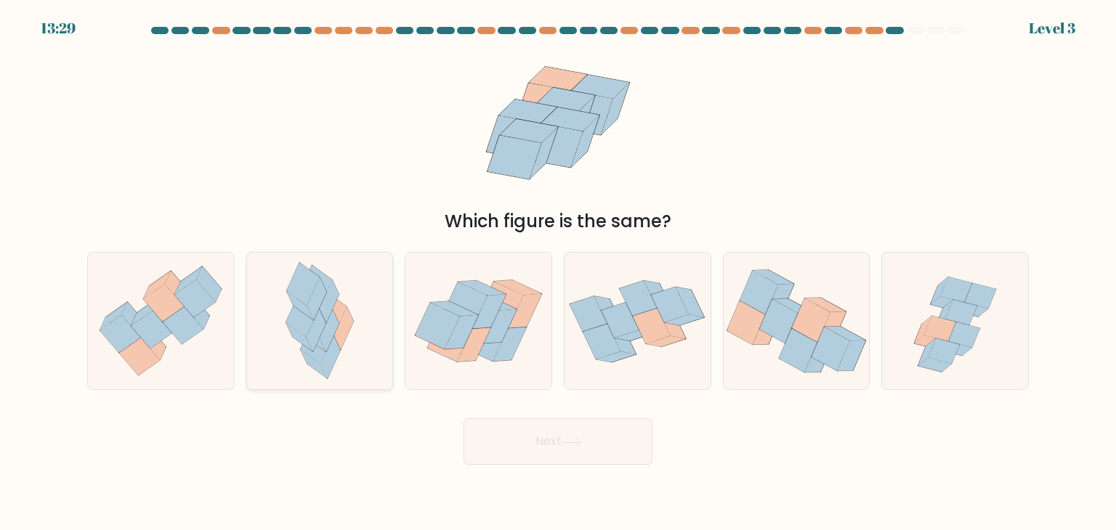
click at [312, 320] on icon at bounding box center [301, 316] width 33 height 44
click at [558, 272] on input "b." at bounding box center [558, 268] width 1 height 7
radio input "true"
click at [523, 436] on button "Next" at bounding box center [557, 441] width 189 height 46
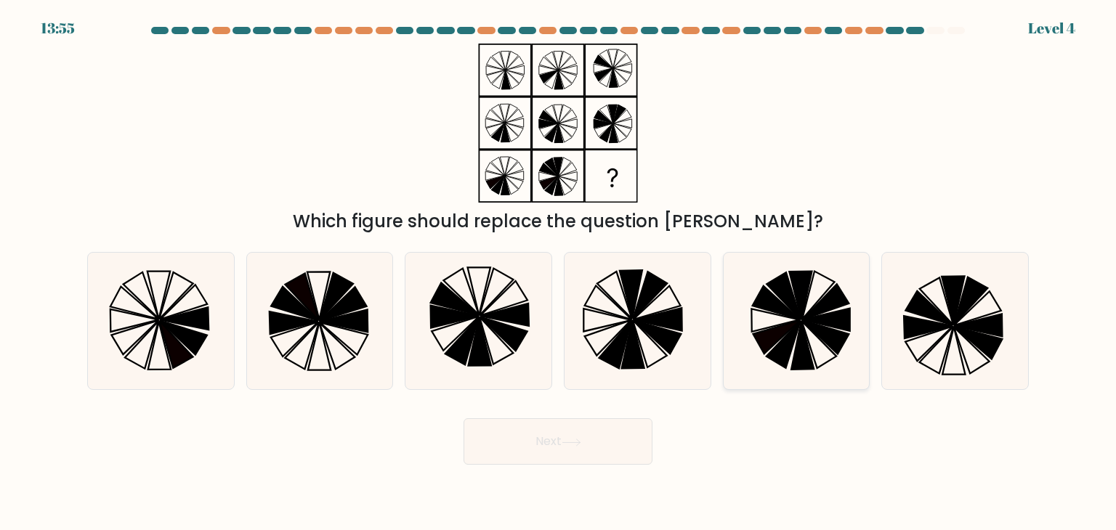
drag, startPoint x: 214, startPoint y: 398, endPoint x: 749, endPoint y: 286, distance: 546.1
click at [749, 286] on form at bounding box center [558, 246] width 1116 height 438
click at [770, 296] on icon at bounding box center [775, 302] width 47 height 33
click at [559, 272] on input "e." at bounding box center [558, 268] width 1 height 7
radio input "true"
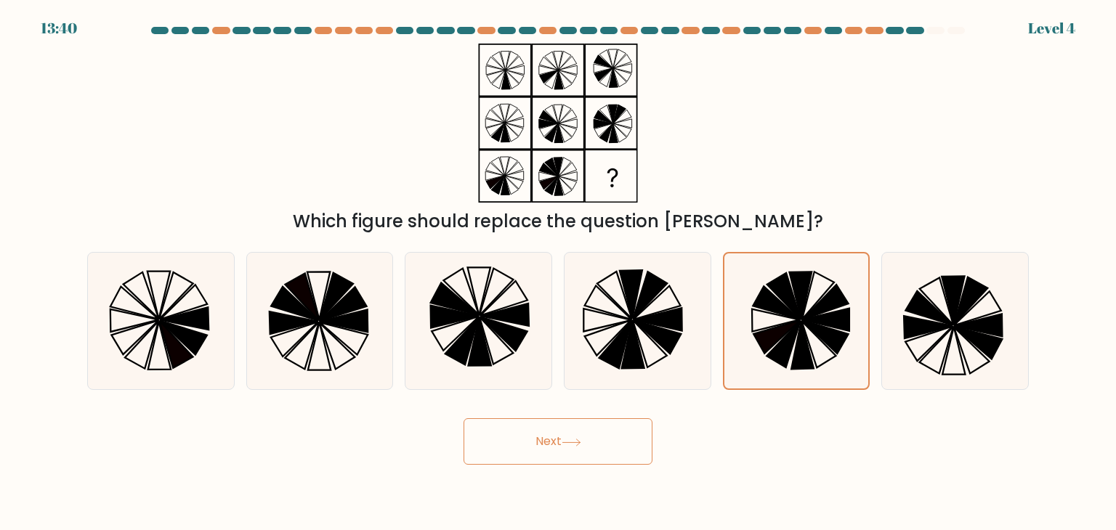
click at [521, 439] on button "Next" at bounding box center [557, 441] width 189 height 46
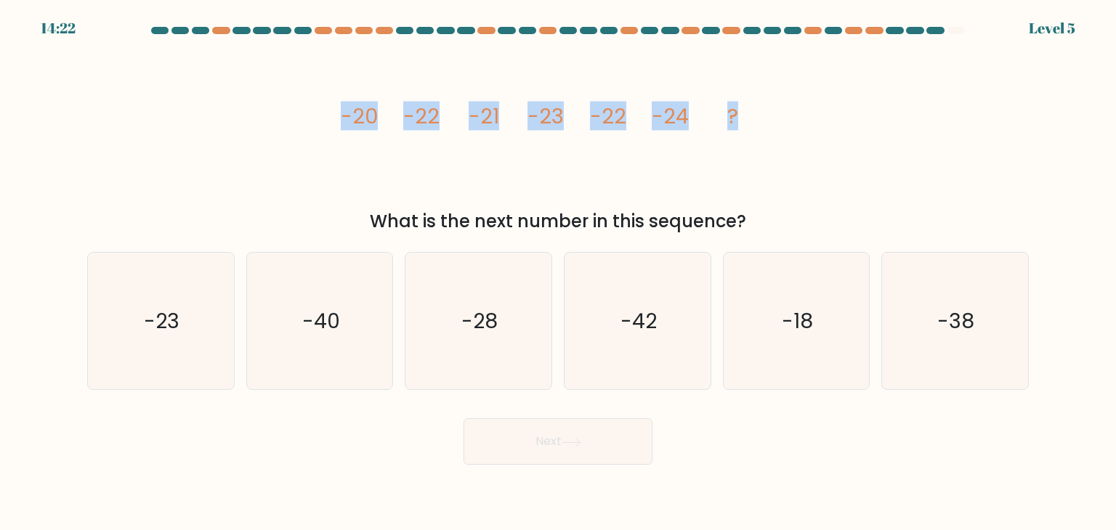
drag, startPoint x: 339, startPoint y: 112, endPoint x: 761, endPoint y: 69, distance: 424.2
click at [761, 69] on div "image/svg+xml -20 -22 -21 -23 -22 -24 ? What is the next number in this sequenc…" at bounding box center [557, 139] width 959 height 191
copy g "-20 -22 -21 -23 -22 -24 ?"
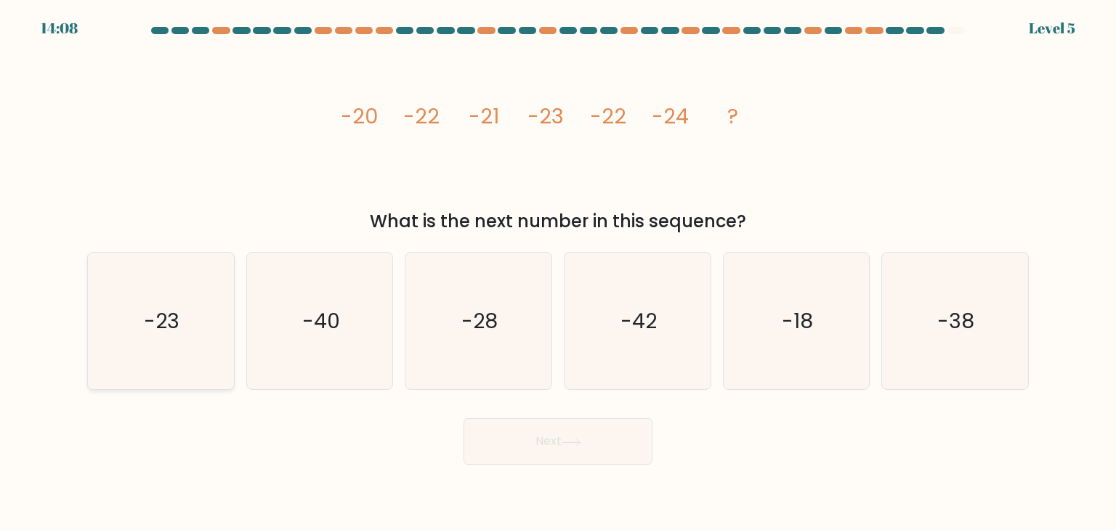
click at [195, 312] on icon "-23" at bounding box center [160, 321] width 137 height 137
click at [558, 272] on input "a. -23" at bounding box center [558, 268] width 1 height 7
radio input "true"
click at [535, 434] on button "Next" at bounding box center [557, 441] width 189 height 46
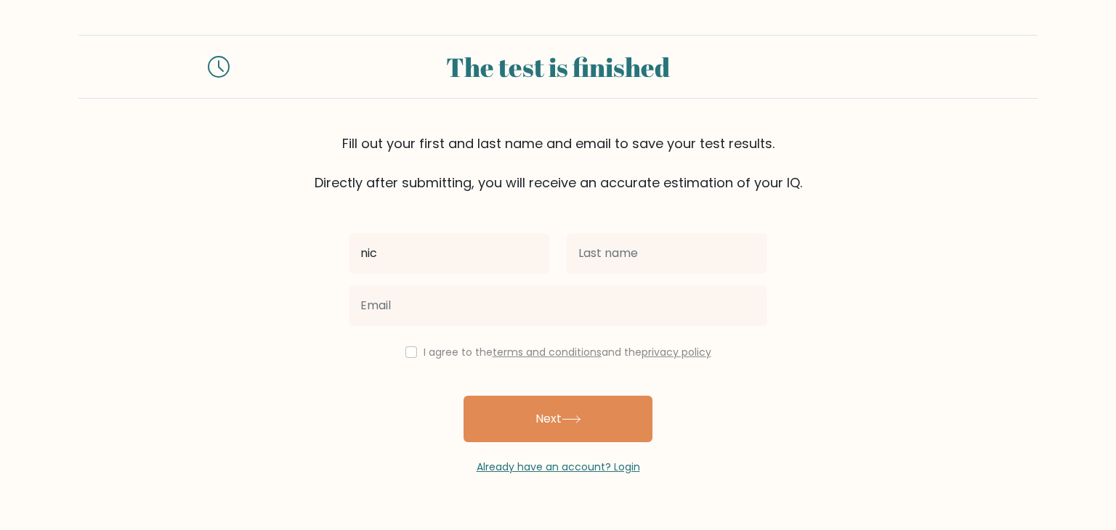
type input "Nick"
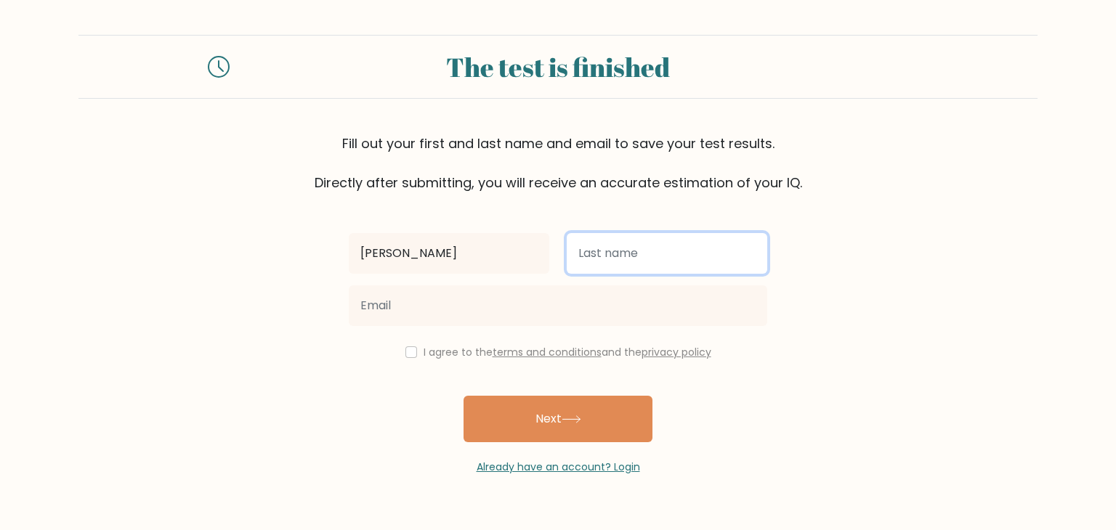
click at [586, 250] on input "text" at bounding box center [667, 253] width 200 height 41
type input "Pacholík"
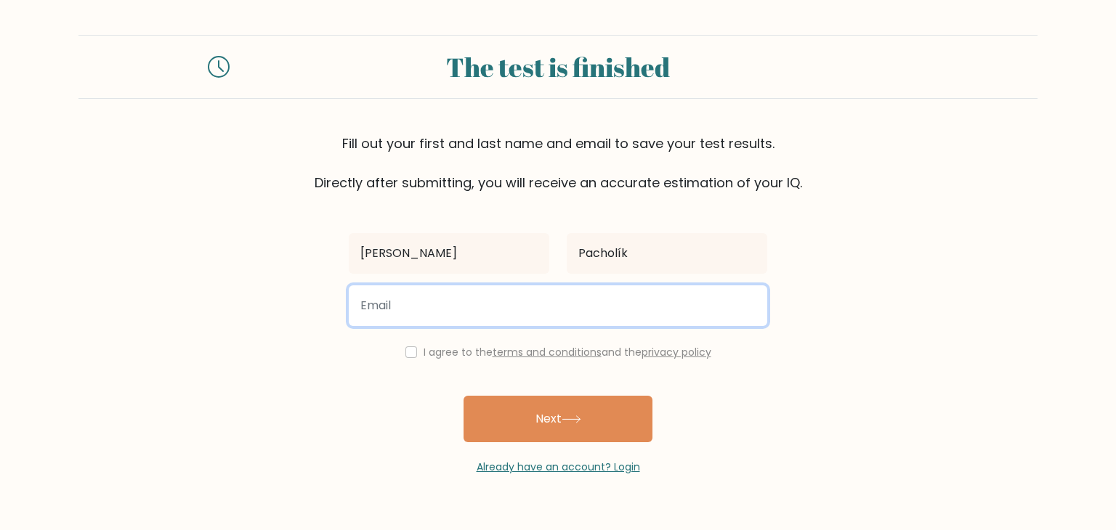
click at [476, 325] on input "email" at bounding box center [558, 305] width 418 height 41
type input "nickypycky@seznam.cz"
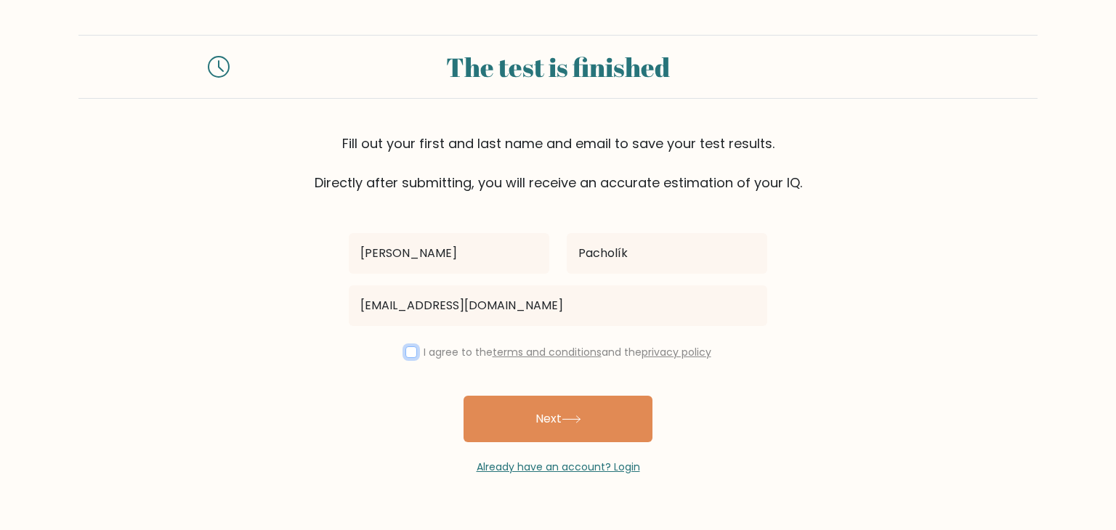
click at [407, 350] on input "checkbox" at bounding box center [411, 352] width 12 height 12
checkbox input "true"
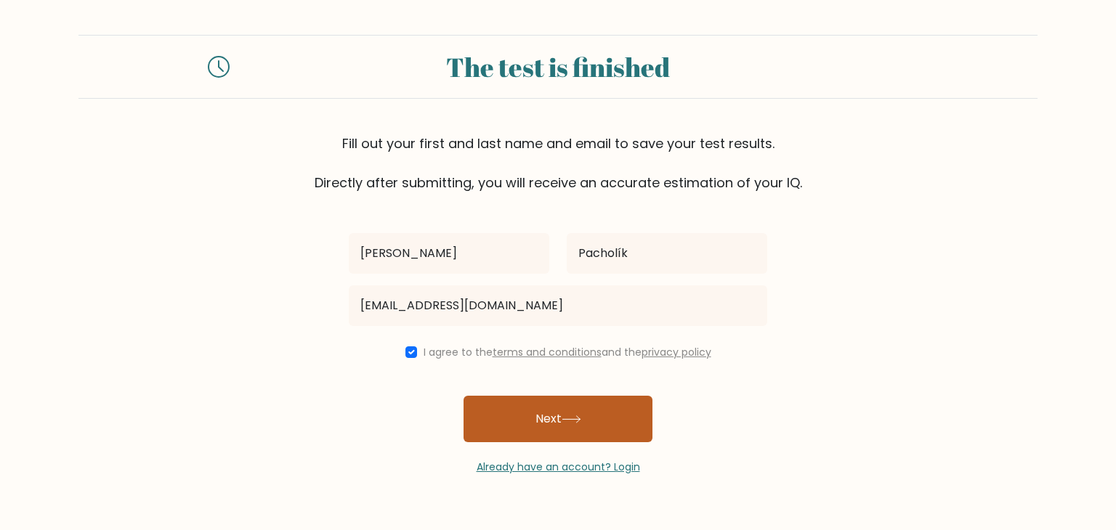
click at [520, 407] on button "Next" at bounding box center [557, 419] width 189 height 46
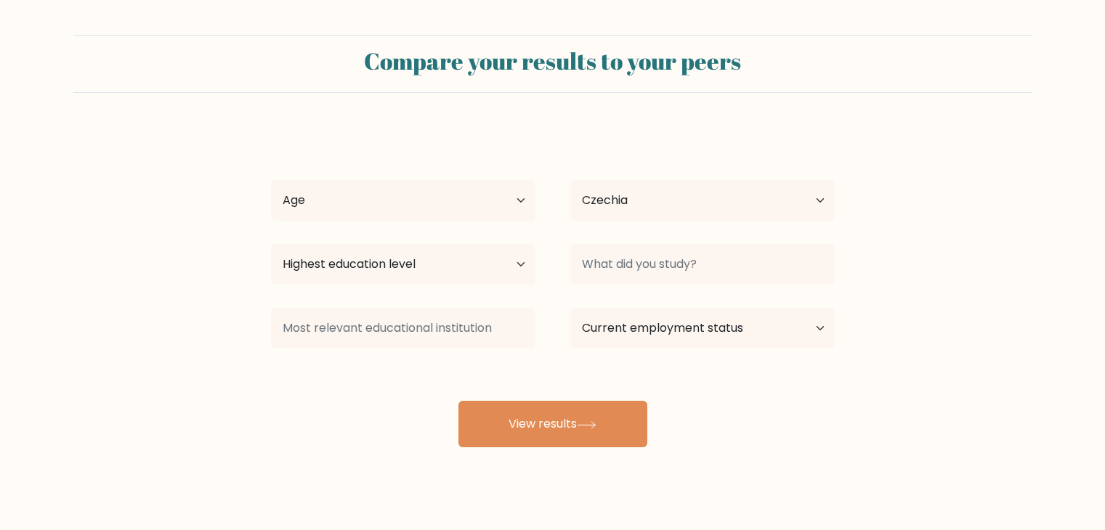
select select "CZ"
click at [456, 213] on select "Age Under [DEMOGRAPHIC_DATA] [DEMOGRAPHIC_DATA] [DEMOGRAPHIC_DATA] [DEMOGRAPHIC…" at bounding box center [403, 200] width 264 height 41
select select "25_34"
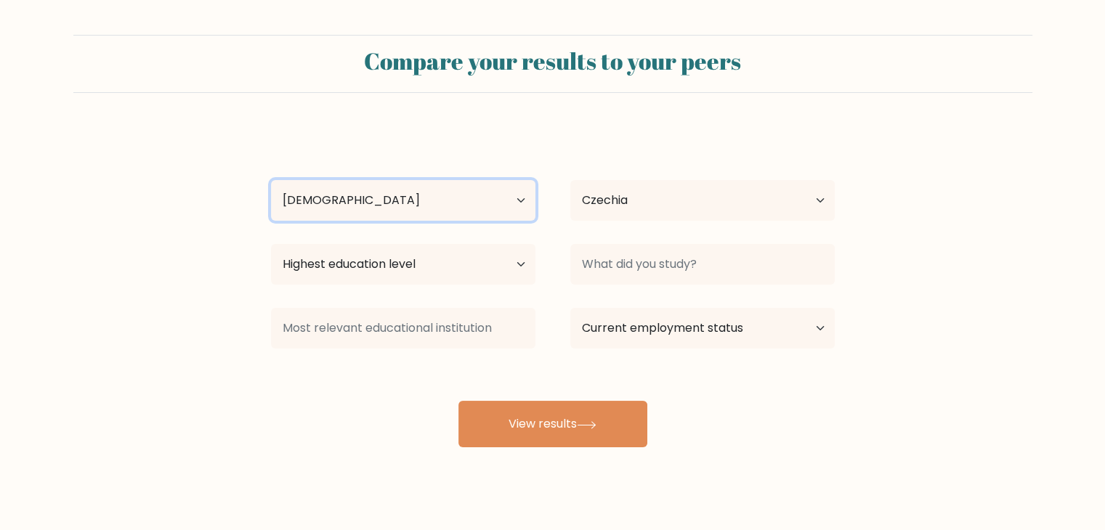
click at [271, 180] on select "Age Under [DEMOGRAPHIC_DATA] [DEMOGRAPHIC_DATA] [DEMOGRAPHIC_DATA] [DEMOGRAPHIC…" at bounding box center [403, 200] width 264 height 41
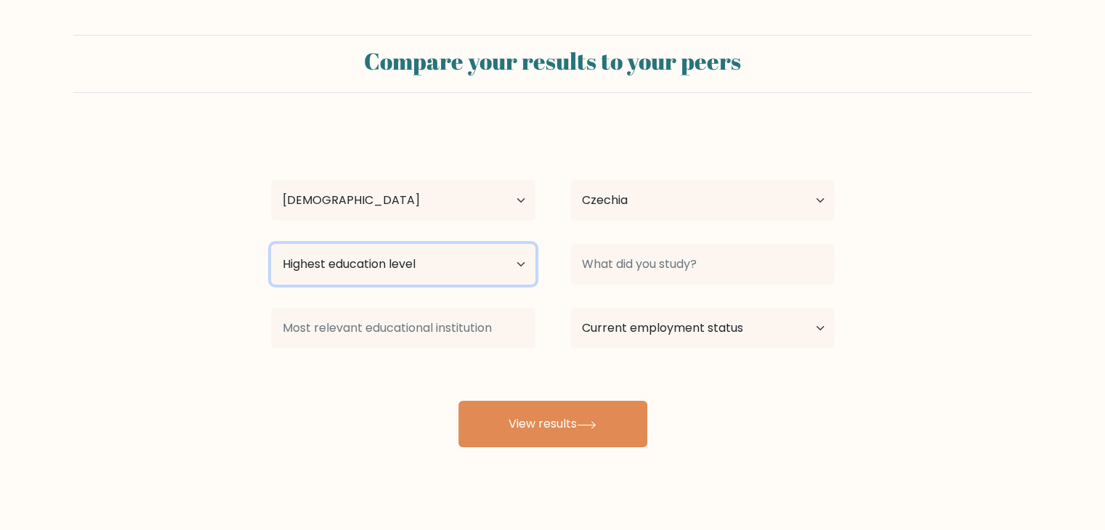
click at [436, 268] on select "Highest education level No schooling Primary Lower Secondary Upper Secondary Oc…" at bounding box center [403, 264] width 264 height 41
select select "primary"
click at [271, 244] on select "Highest education level No schooling Primary Lower Secondary Upper Secondary Oc…" at bounding box center [403, 264] width 264 height 41
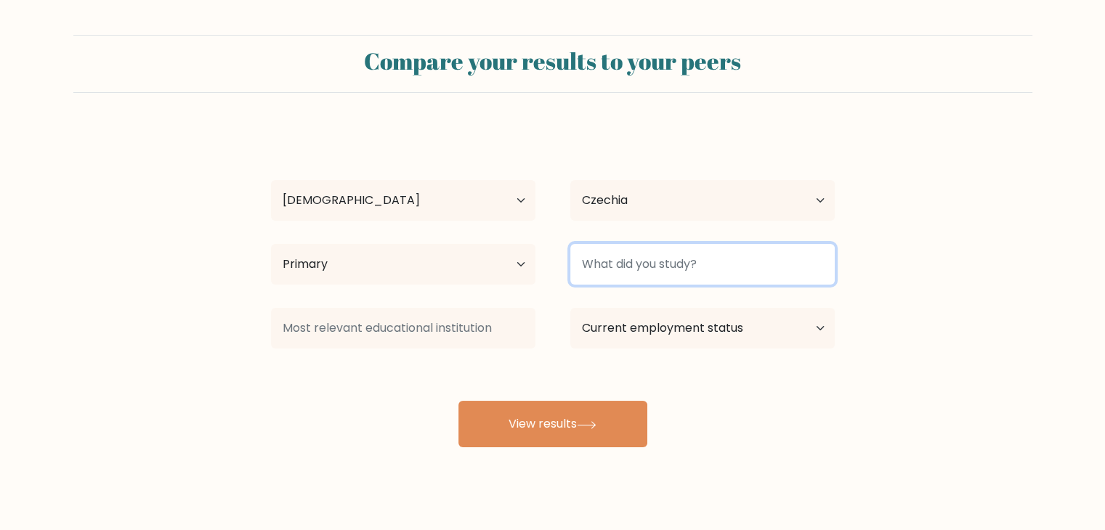
click at [598, 269] on input at bounding box center [702, 264] width 264 height 41
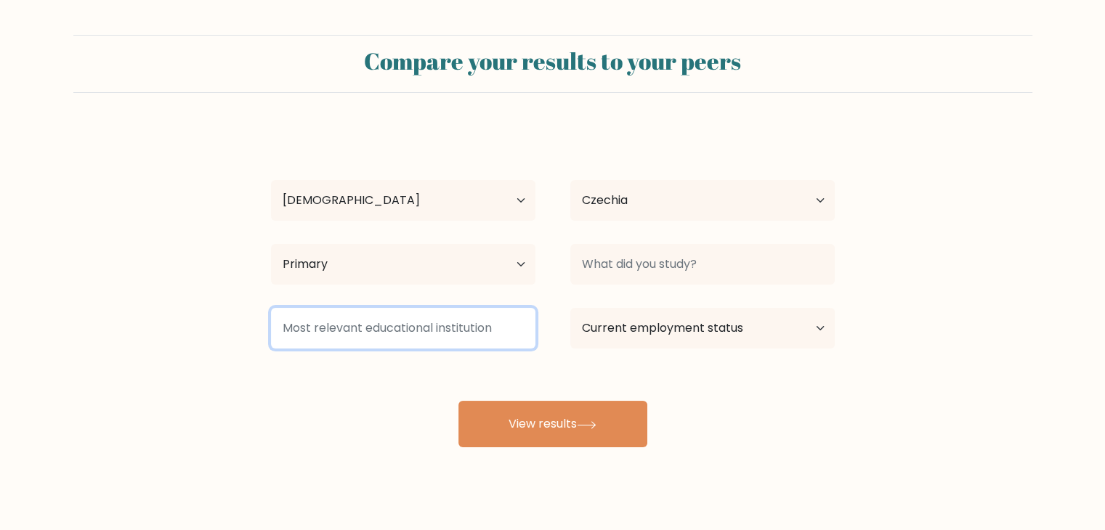
click at [460, 344] on input at bounding box center [403, 328] width 264 height 41
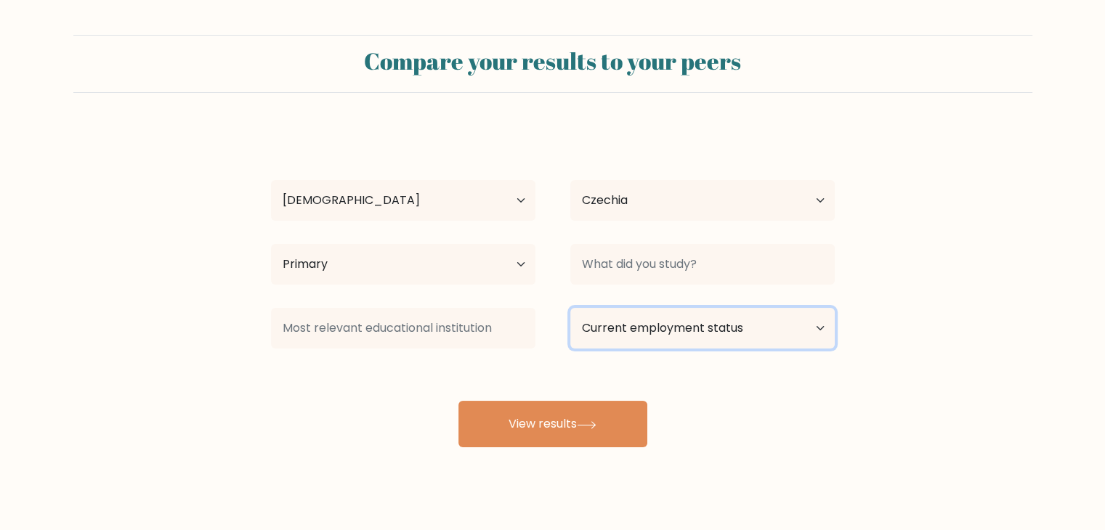
click at [594, 338] on select "Current employment status Employed Student Retired Other / prefer not to answer" at bounding box center [702, 328] width 264 height 41
select select "other"
click at [570, 308] on select "Current employment status Employed Student Retired Other / prefer not to answer" at bounding box center [702, 328] width 264 height 41
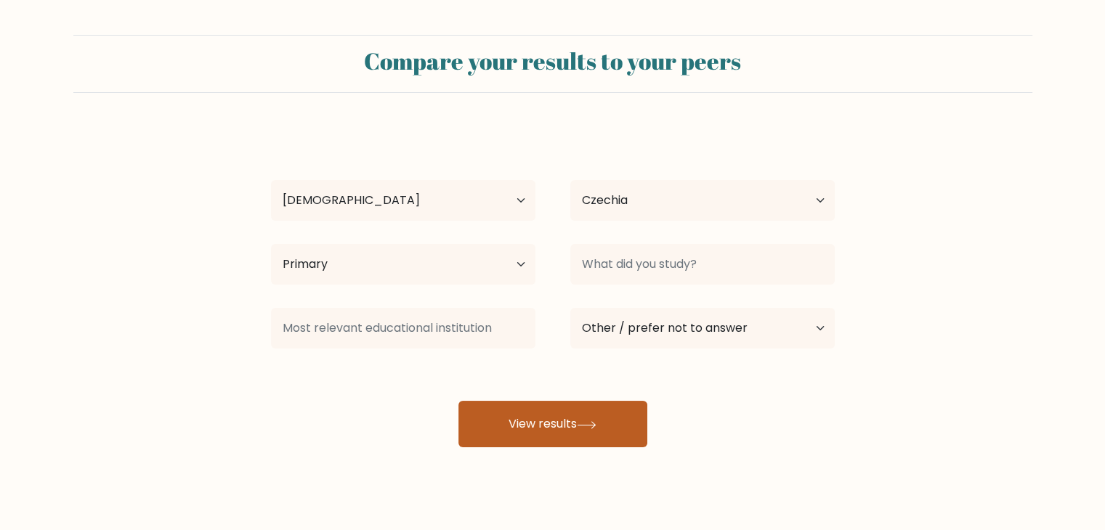
click at [514, 403] on button "View results" at bounding box center [552, 424] width 189 height 46
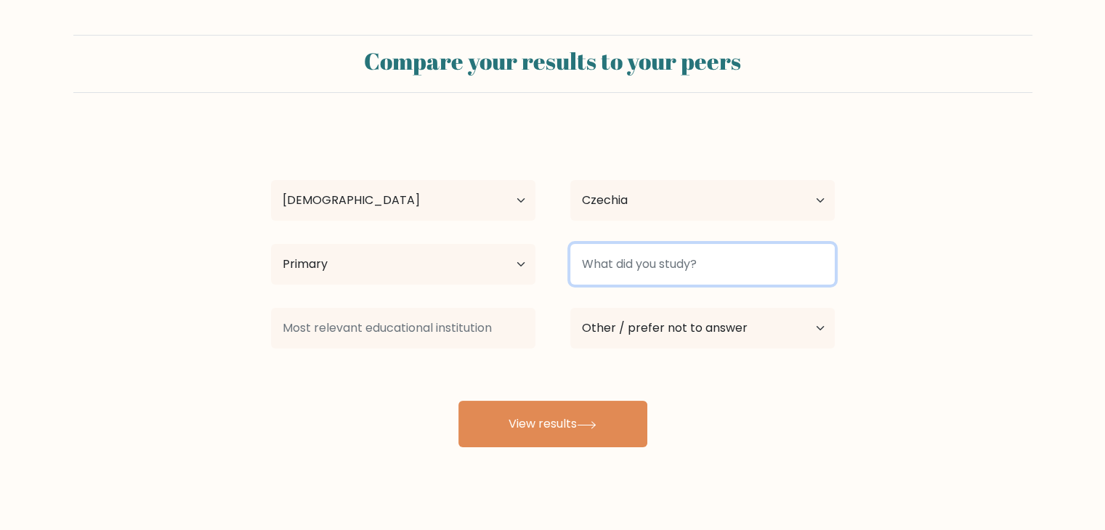
click at [628, 260] on input at bounding box center [702, 264] width 264 height 41
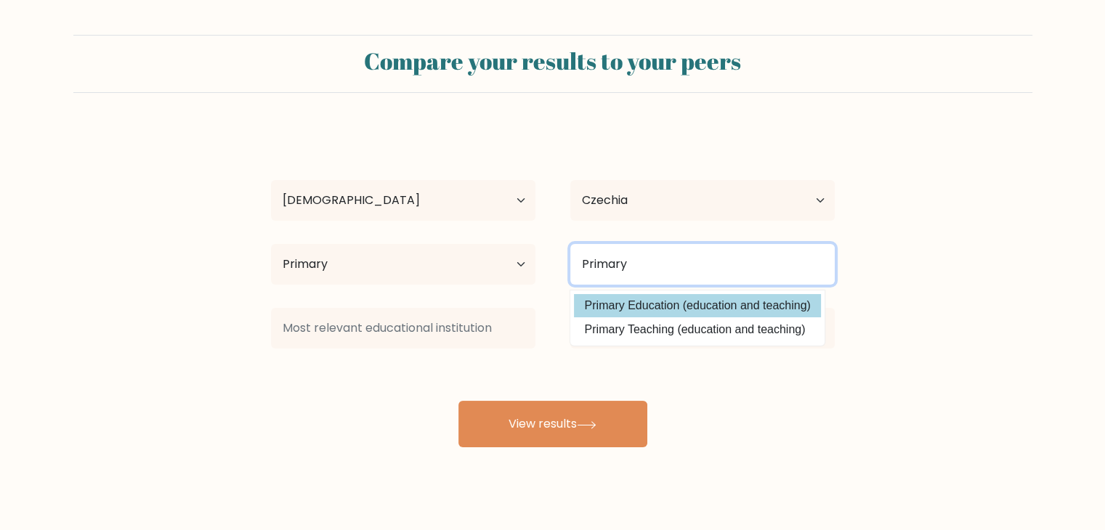
type input "Primary"
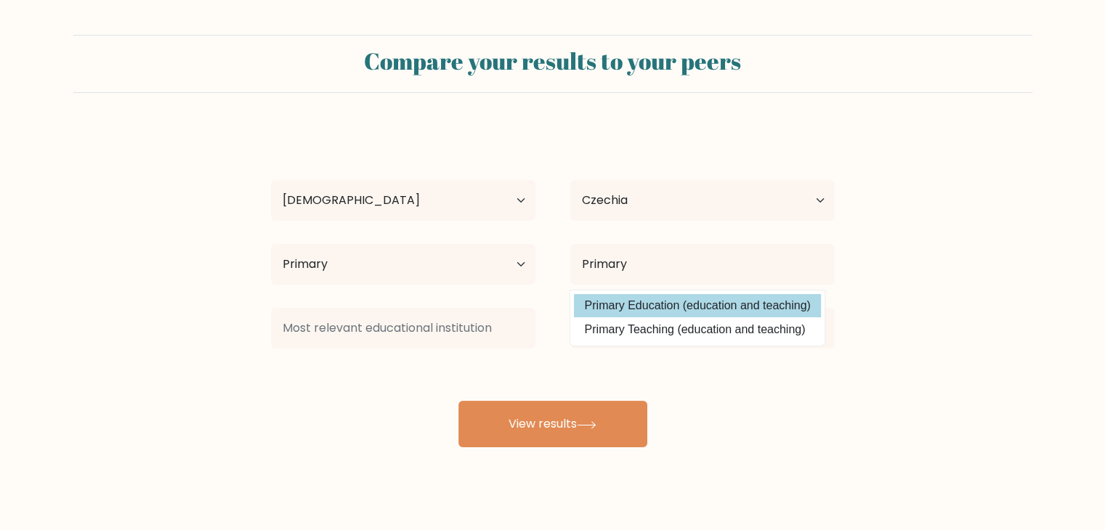
click at [636, 300] on div "Nick Pacholík Age Under 18 years old 18-24 years old 25-34 years old 35-44 year…" at bounding box center [552, 288] width 581 height 320
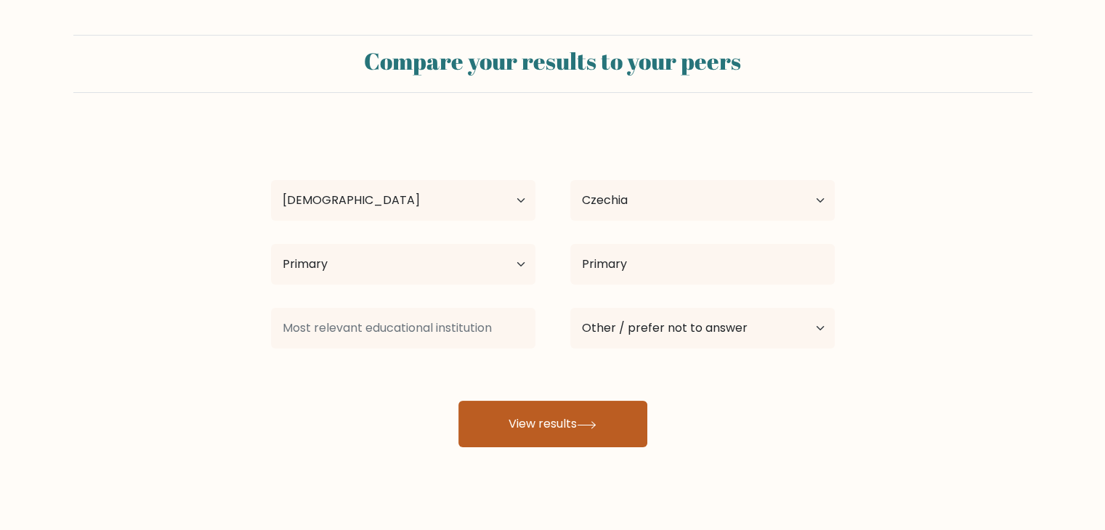
click at [554, 416] on button "View results" at bounding box center [552, 424] width 189 height 46
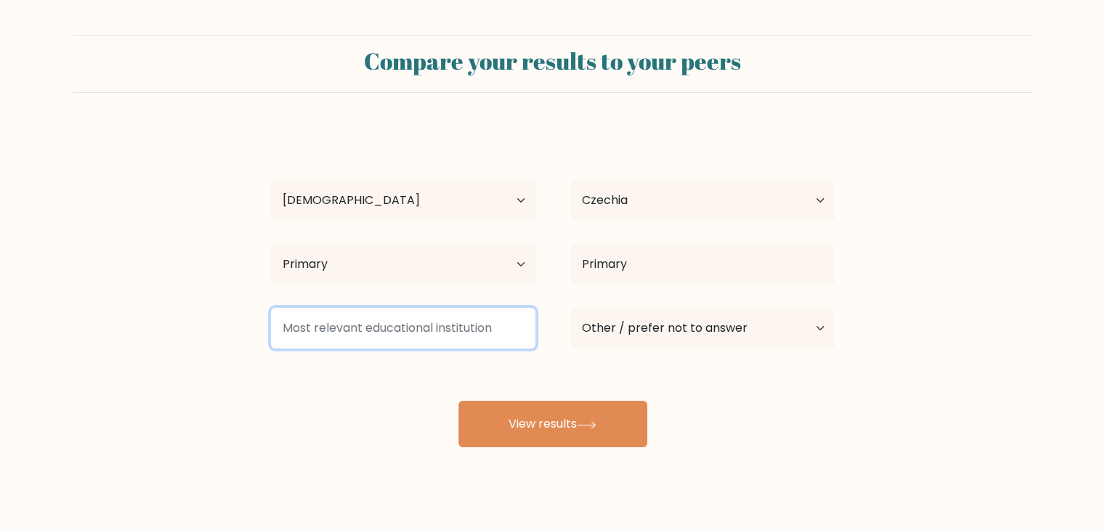
click at [479, 338] on input at bounding box center [403, 328] width 264 height 41
click at [502, 325] on input at bounding box center [403, 328] width 264 height 41
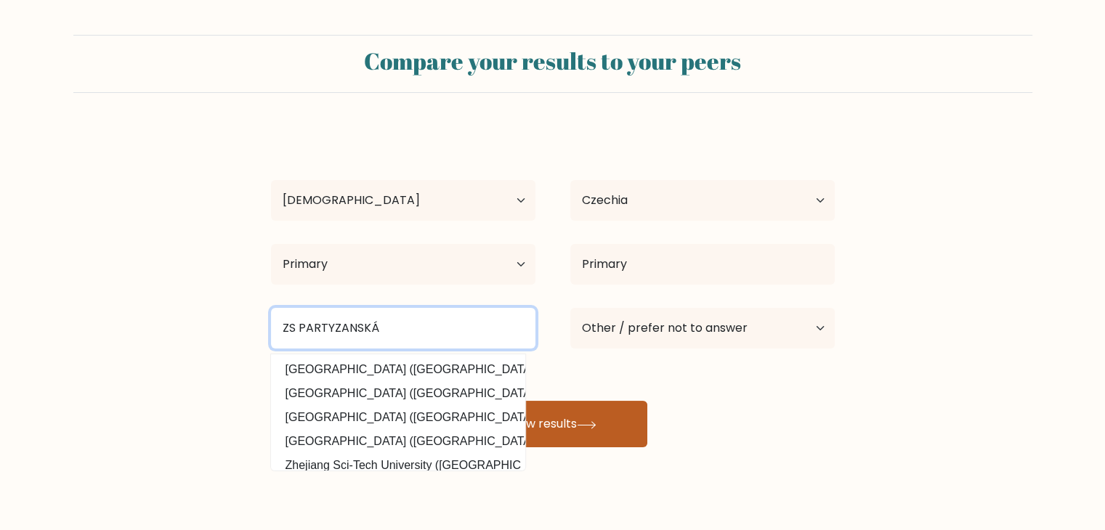
type input "ZS PARTYZANSKÁ"
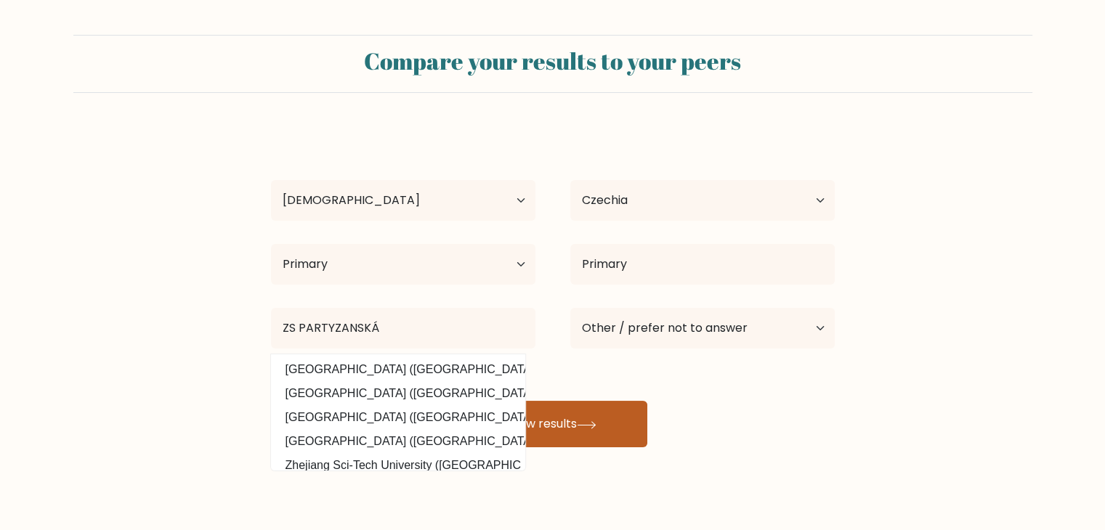
click at [587, 418] on button "View results" at bounding box center [552, 424] width 189 height 46
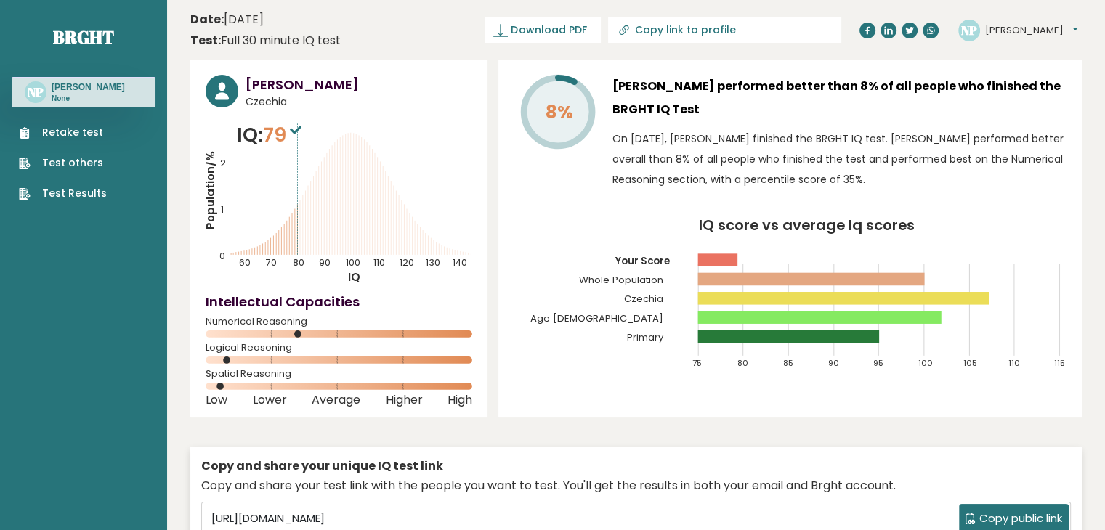
click at [593, 413] on div "8% Nick Pacholík performed better than 8% of all people who finished the BRGHT …" at bounding box center [789, 238] width 583 height 357
